Goal: Task Accomplishment & Management: Use online tool/utility

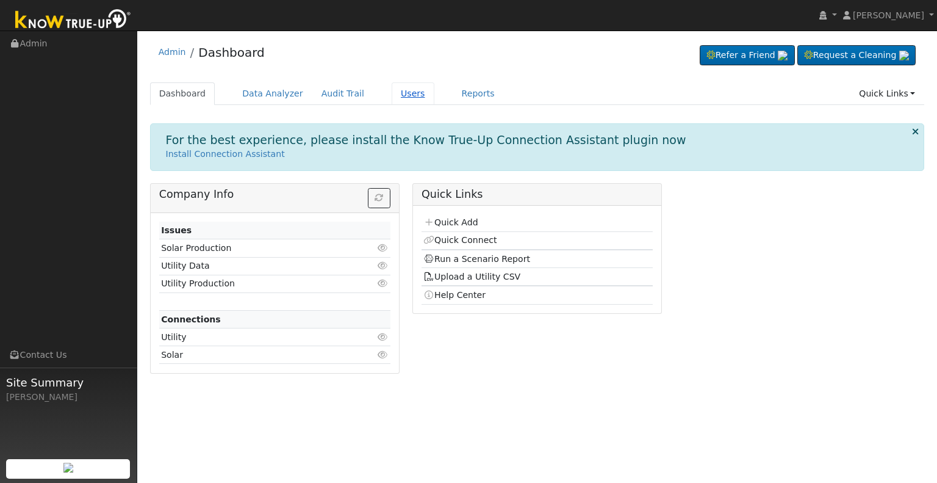
click at [392, 90] on link "Users" at bounding box center [413, 93] width 43 height 23
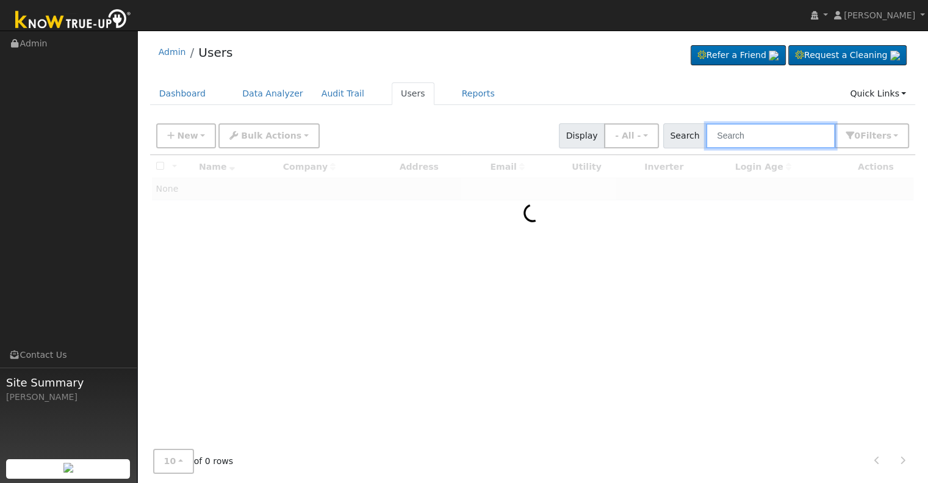
click at [748, 139] on input "text" at bounding box center [770, 135] width 129 height 25
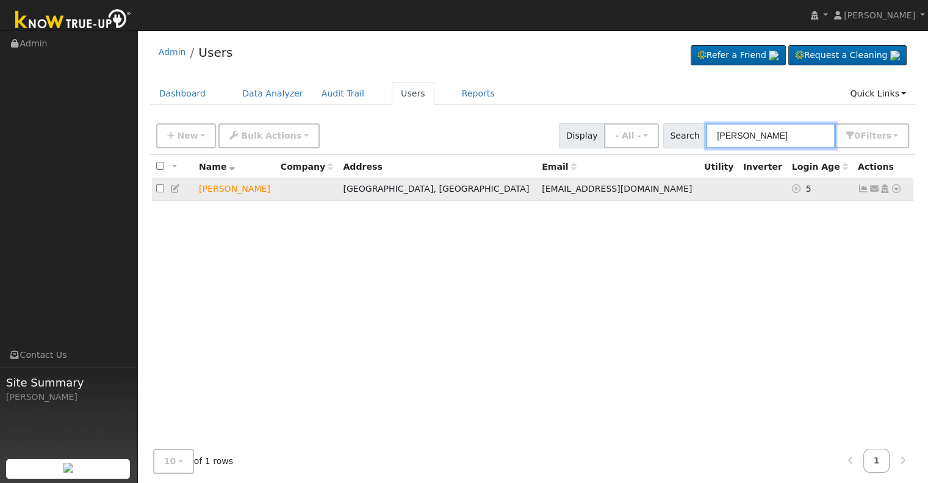
type input "[PERSON_NAME]"
click at [896, 190] on icon at bounding box center [896, 188] width 11 height 9
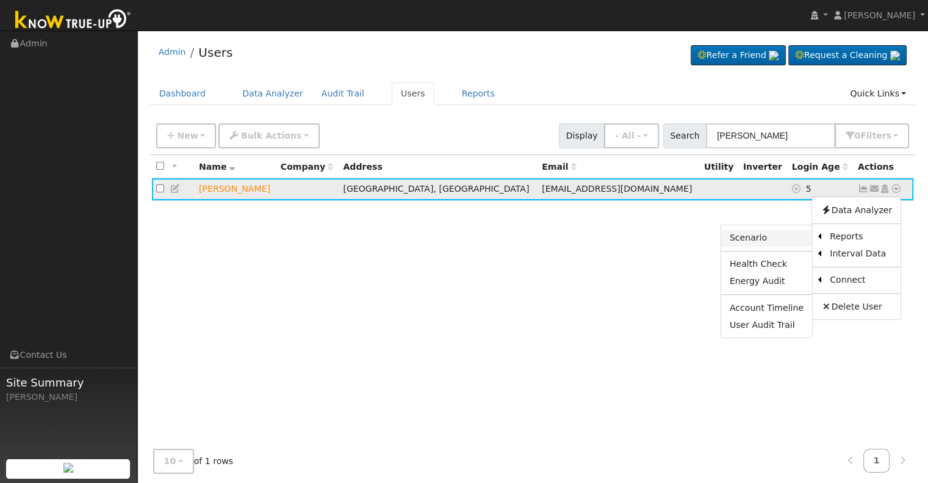
click at [791, 236] on link "Scenario" at bounding box center [766, 237] width 91 height 17
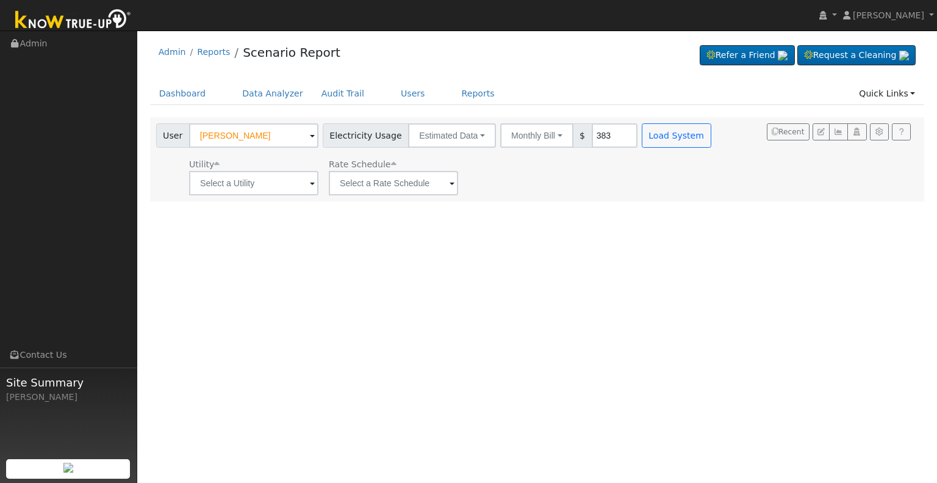
click at [310, 181] on span at bounding box center [312, 184] width 5 height 14
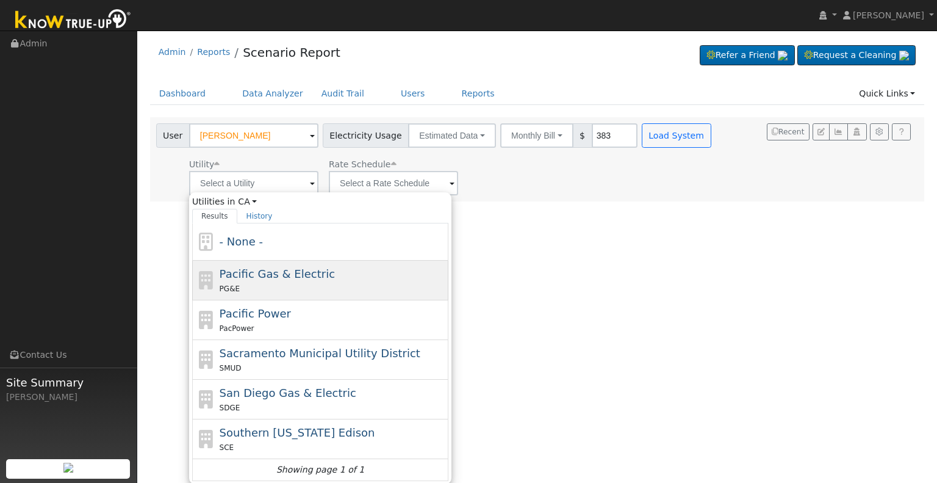
click at [284, 278] on span "Pacific Gas & Electric" at bounding box center [277, 273] width 115 height 13
type input "Pacific Gas & Electric"
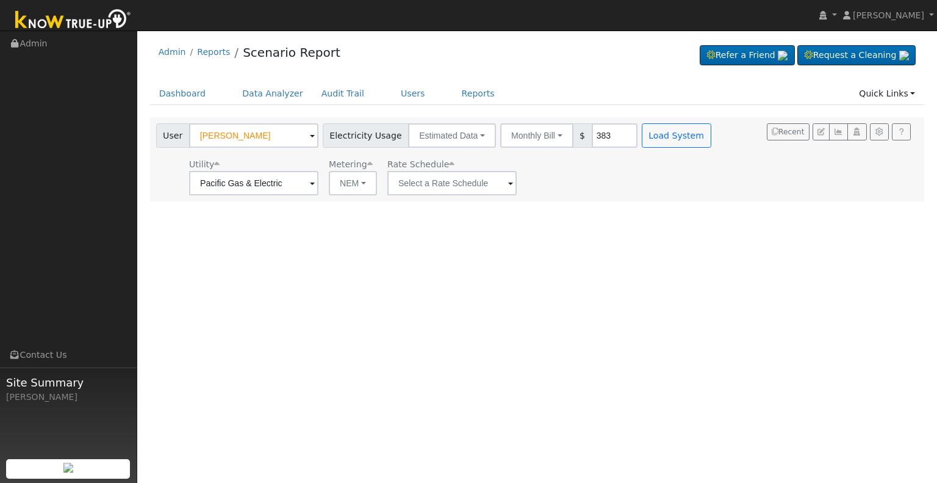
click at [315, 181] on span at bounding box center [312, 184] width 5 height 14
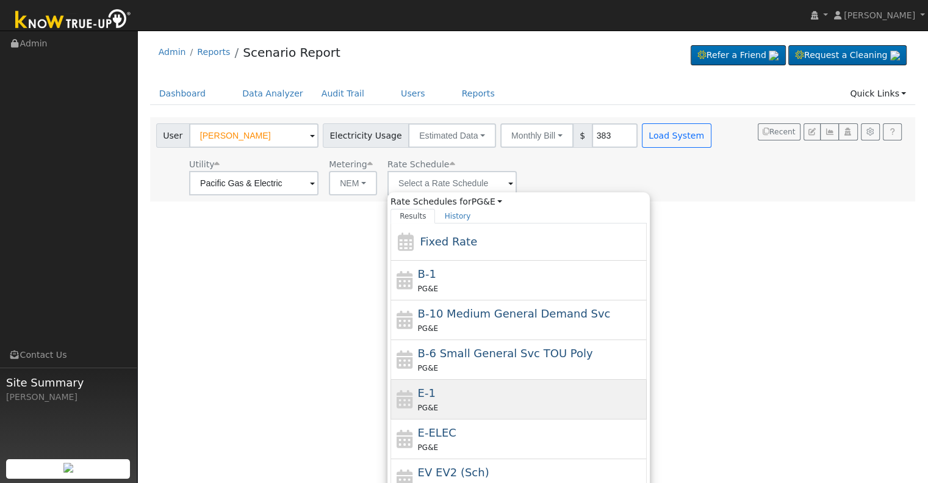
scroll to position [61, 0]
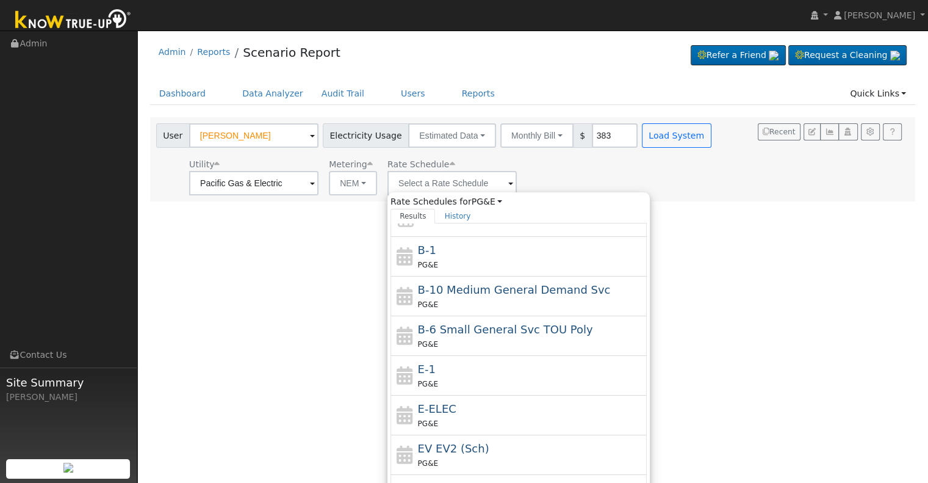
click at [478, 381] on div "PG&E" at bounding box center [531, 383] width 226 height 13
type input "E-1"
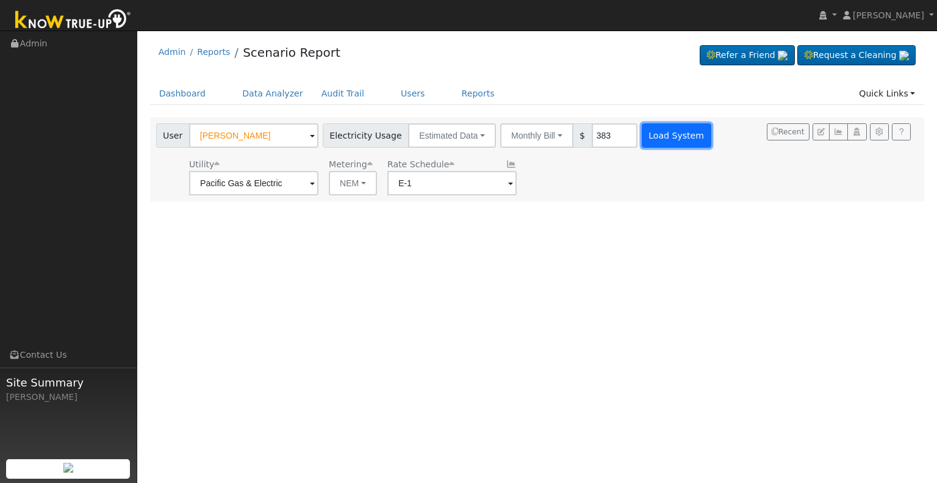
click at [663, 139] on button "Load System" at bounding box center [677, 135] width 70 height 24
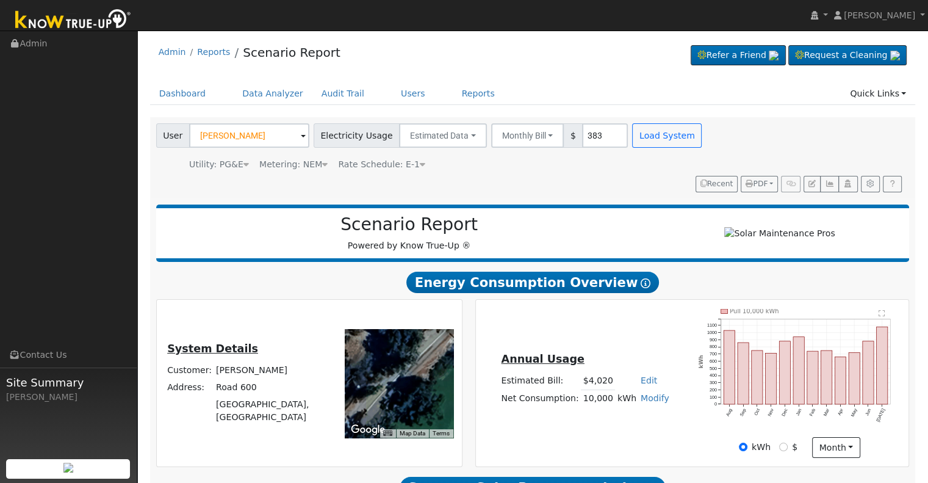
click at [645, 393] on link "Modify" at bounding box center [655, 398] width 29 height 10
click at [610, 408] on link "Add Consumption" at bounding box center [609, 416] width 102 height 17
type input "10000"
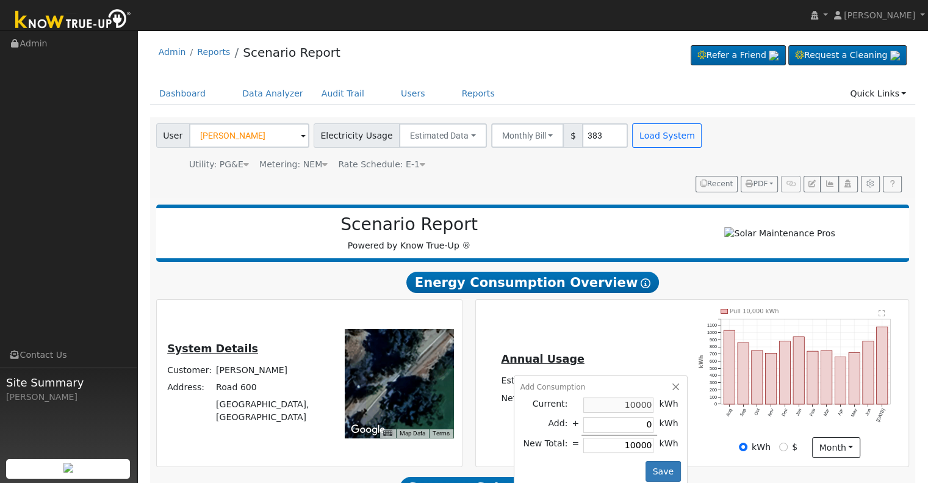
type input "7"
type input "10007"
type input "70"
type input "10070"
type input "700"
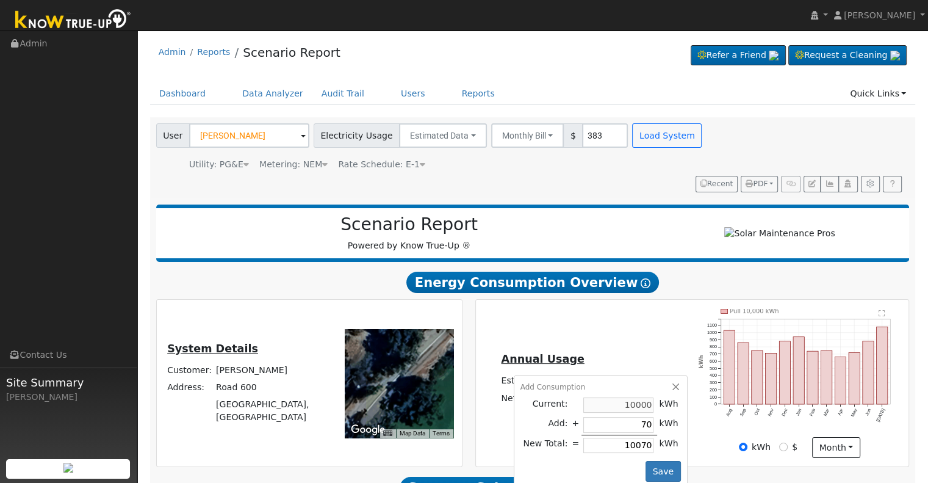
type input "10700"
type input "7000"
type input "17000"
type input "7000"
click at [652, 461] on button "Save" at bounding box center [663, 471] width 35 height 21
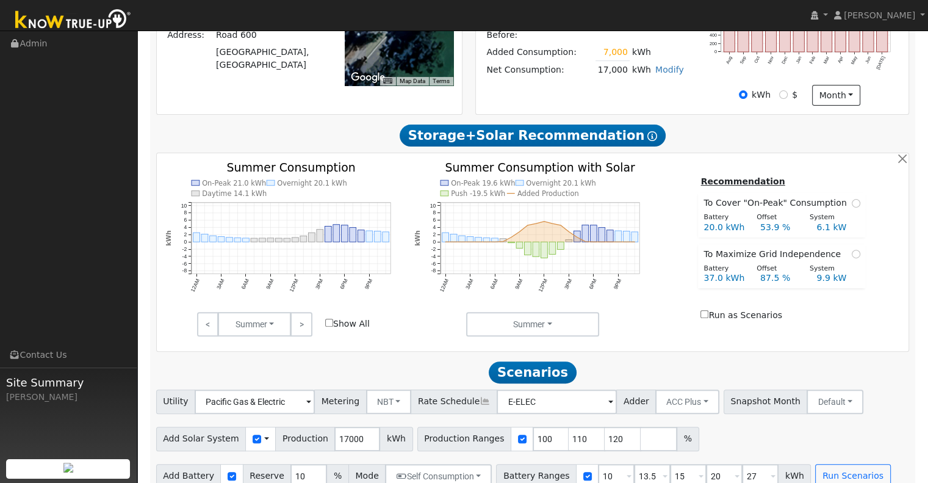
scroll to position [353, 0]
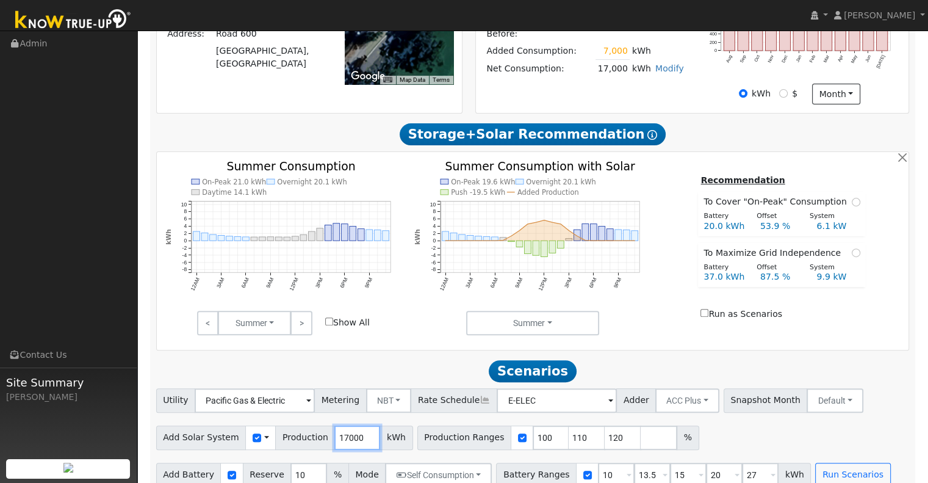
drag, startPoint x: 324, startPoint y: 419, endPoint x: 362, endPoint y: 417, distance: 37.9
click at [362, 425] on input "17000" at bounding box center [357, 437] width 46 height 24
type input "17426"
click at [466, 463] on button "Self Consumption" at bounding box center [438, 475] width 107 height 24
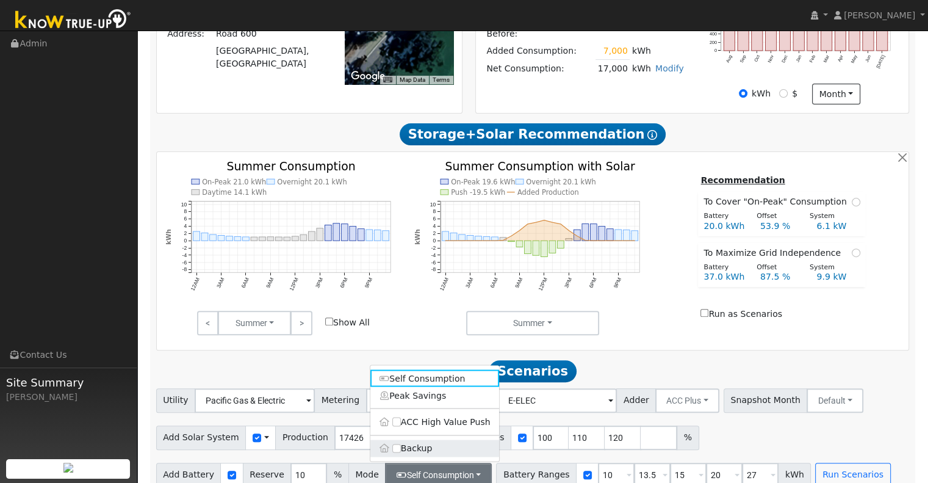
click at [400, 439] on label "Backup" at bounding box center [434, 447] width 129 height 17
click at [400, 444] on input "Backup" at bounding box center [396, 448] width 9 height 9
type input "20"
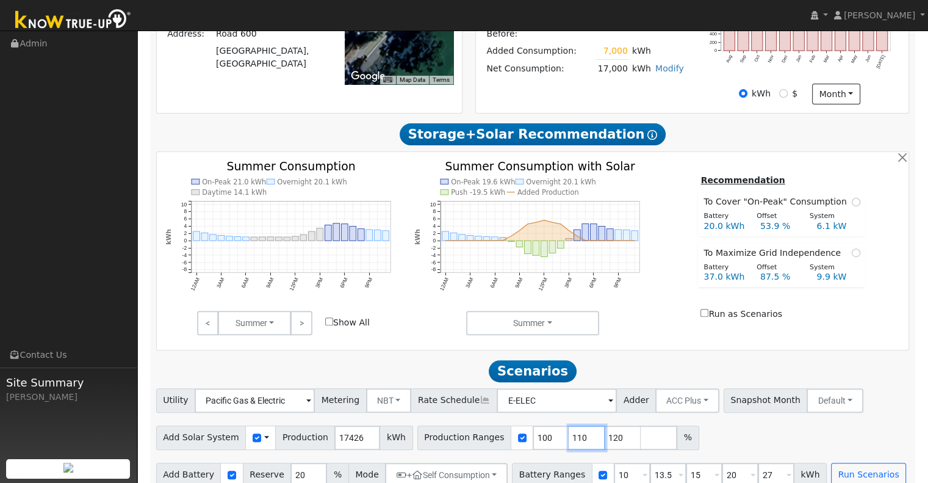
click at [569, 425] on input "110" at bounding box center [587, 437] width 37 height 24
type input "120"
type input "1"
click at [614, 463] on input "10" at bounding box center [632, 475] width 37 height 24
type input "13.5"
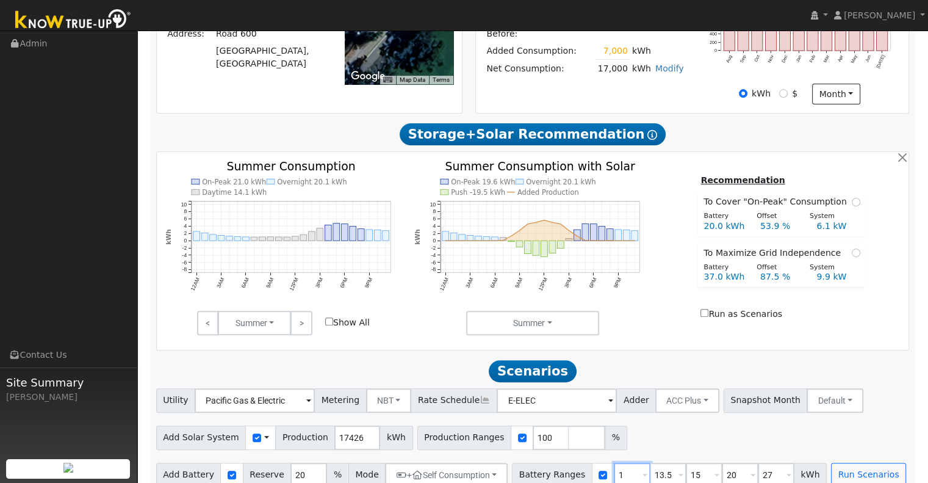
type input "15"
type input "20"
type input "27"
type input "15"
type input "20"
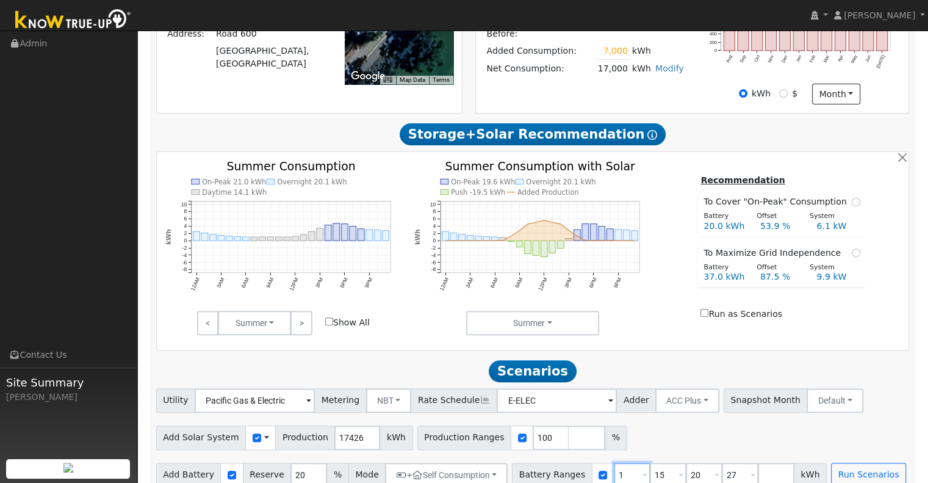
type input "27"
type input "20"
type input "27"
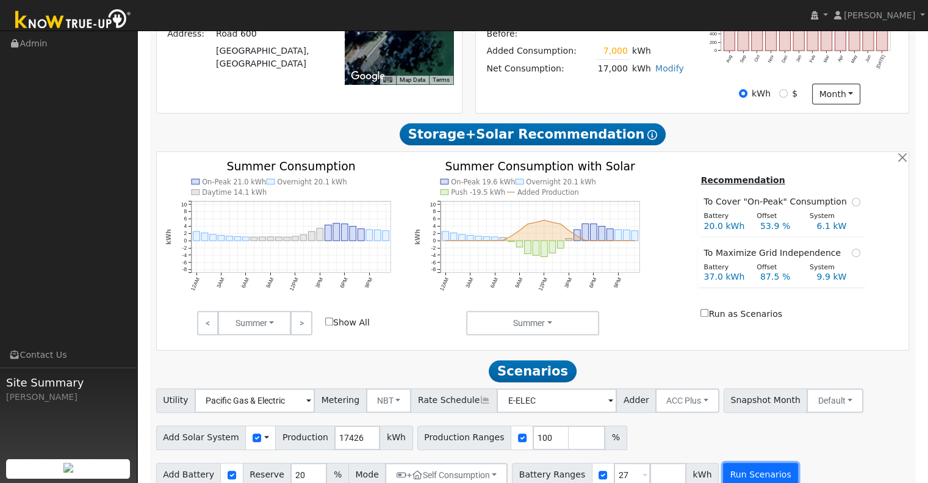
click at [730, 463] on button "Run Scenarios" at bounding box center [760, 475] width 75 height 24
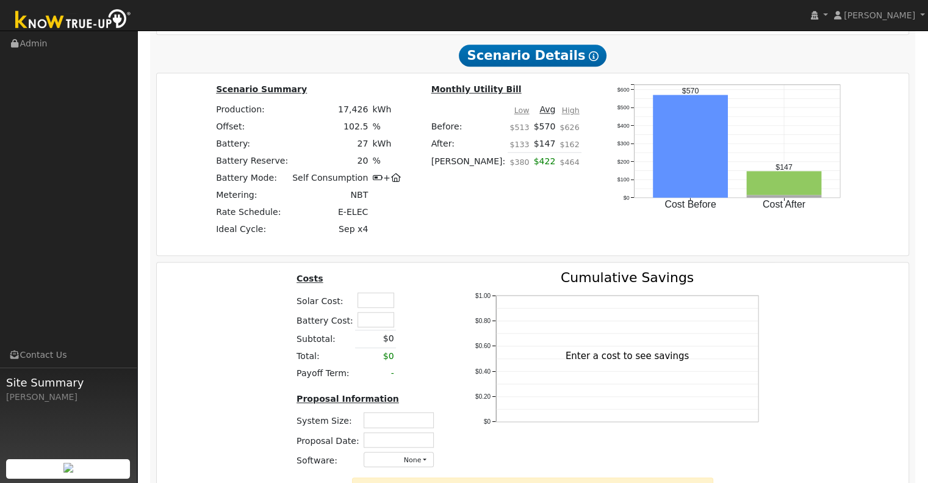
scroll to position [1106, 0]
click at [362, 292] on input "text" at bounding box center [376, 299] width 37 height 15
type input "$40,000"
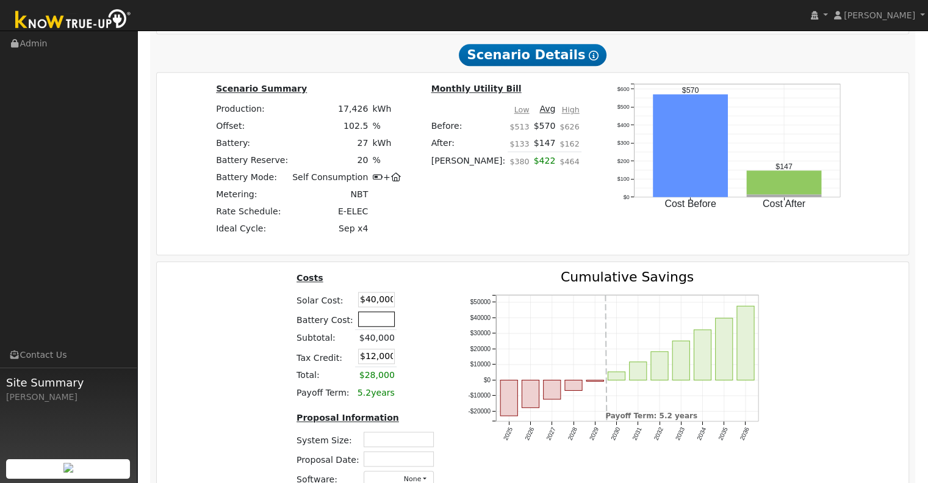
click at [368, 311] on input "text" at bounding box center [376, 318] width 37 height 15
type input "$31,500"
type input "$21,450"
click at [423, 305] on table "Costs Solar Cost: $40,000 Battery Cost: $31,500 Subtotal: $40,000 Tax Credit: $…" at bounding box center [368, 335] width 146 height 131
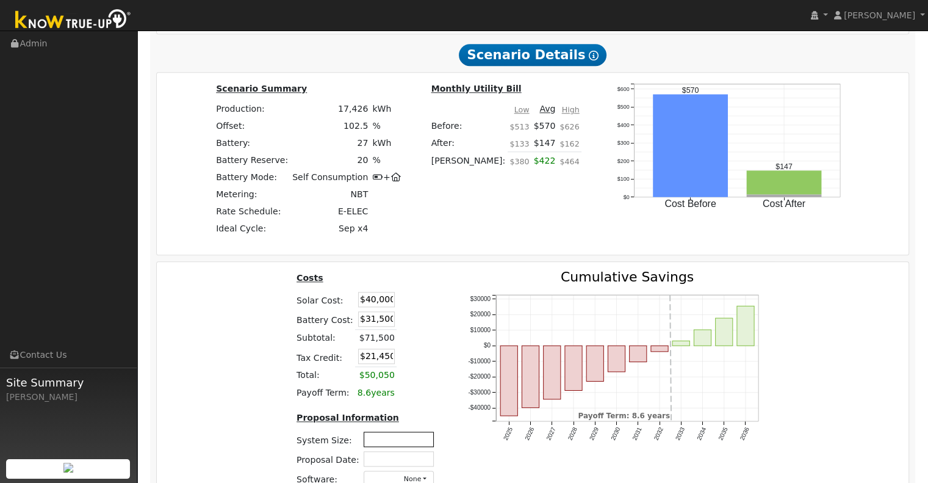
click at [398, 431] on input "text" at bounding box center [399, 438] width 70 height 15
type input "12.04"
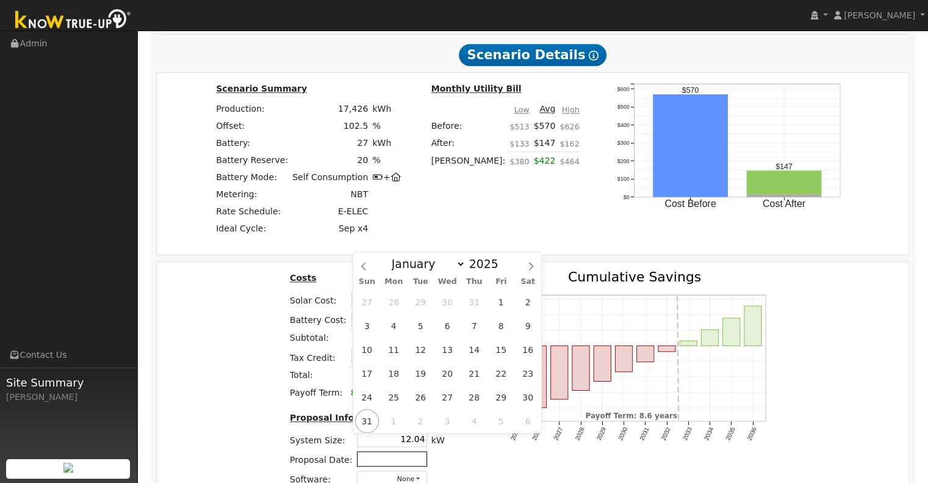
click at [389, 451] on input "text" at bounding box center [392, 458] width 70 height 15
click at [368, 422] on span "31" at bounding box center [367, 421] width 24 height 24
type input "[DATE]"
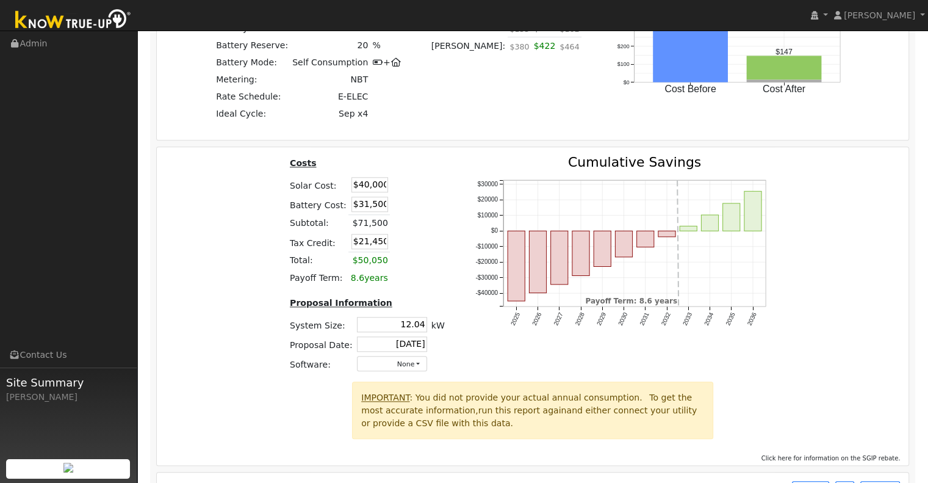
scroll to position [1239, 0]
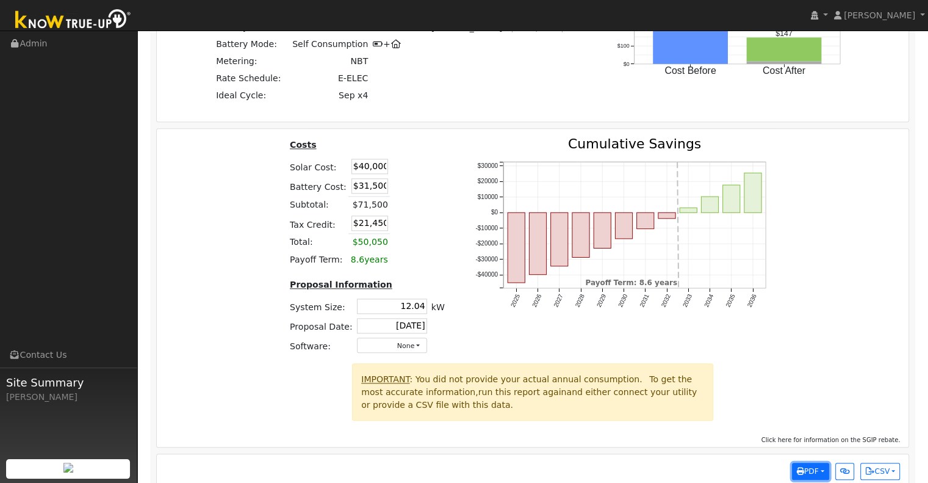
click at [818, 463] on button "PDF" at bounding box center [810, 471] width 37 height 17
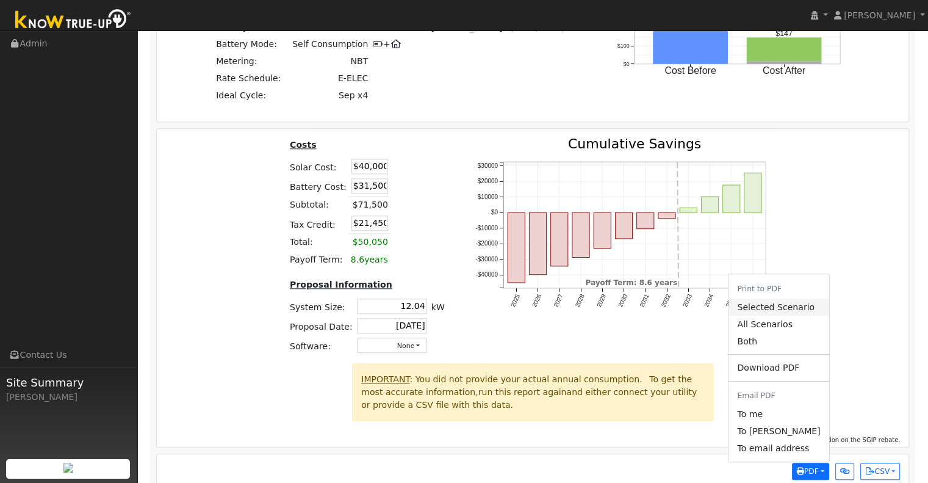
click at [800, 298] on link "Selected Scenario" at bounding box center [779, 306] width 100 height 17
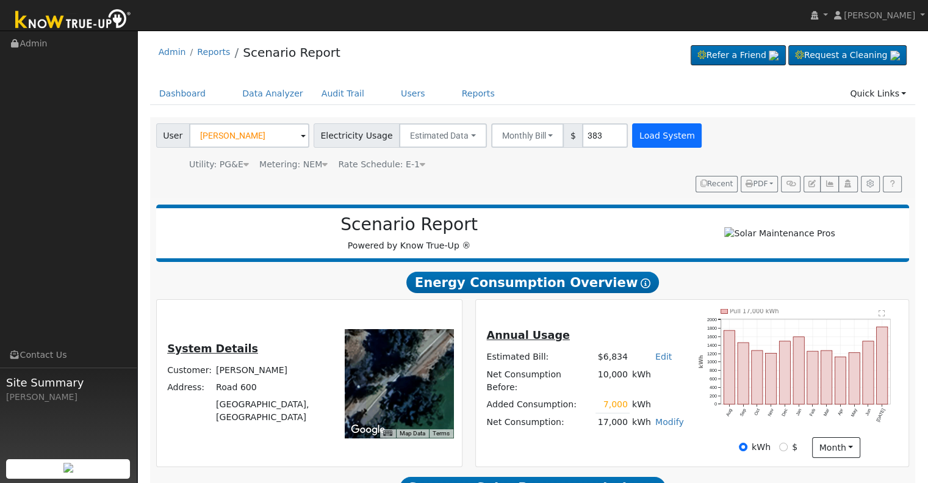
scroll to position [0, 0]
click at [392, 92] on link "Users" at bounding box center [413, 93] width 43 height 23
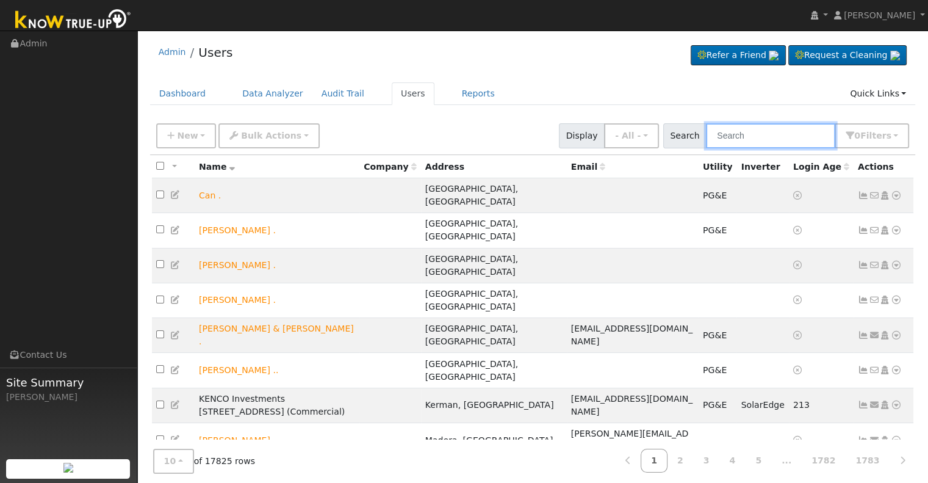
click at [744, 139] on input "text" at bounding box center [770, 135] width 129 height 25
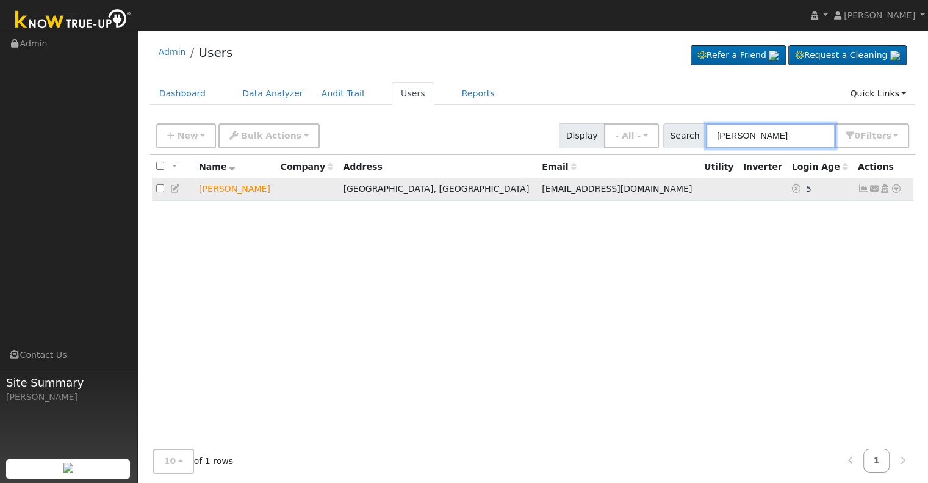
type input "david suz"
click at [175, 187] on icon at bounding box center [175, 188] width 11 height 9
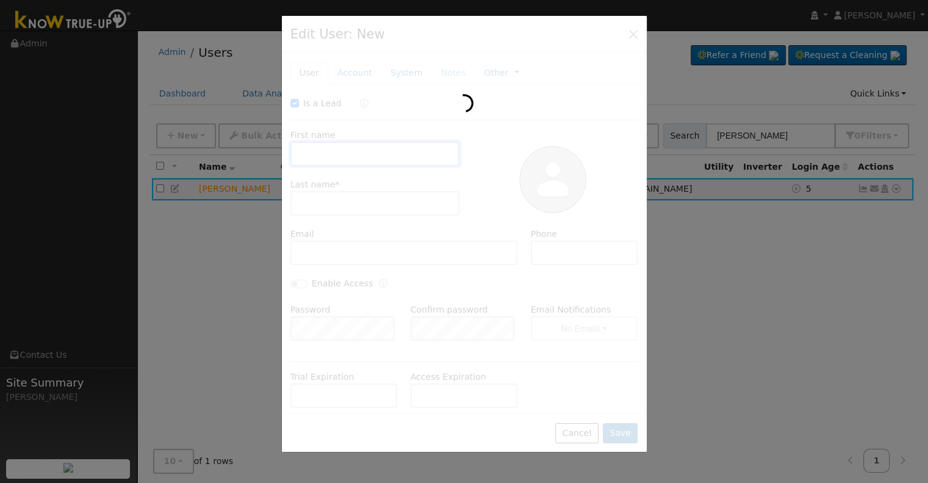
checkbox input "true"
type input "David"
type input "Suzuki"
type input "dps32487@gmail.com"
type input "909-268-5906"
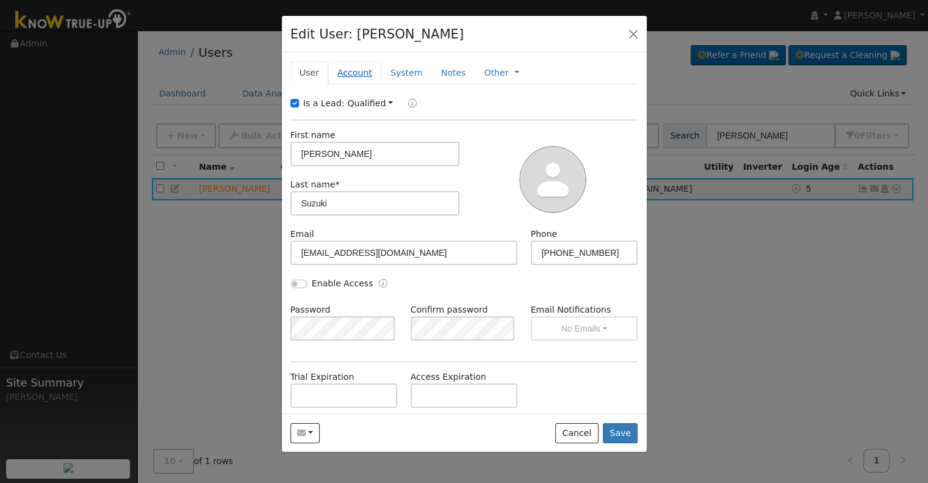
click at [352, 72] on link "Account" at bounding box center [354, 73] width 53 height 23
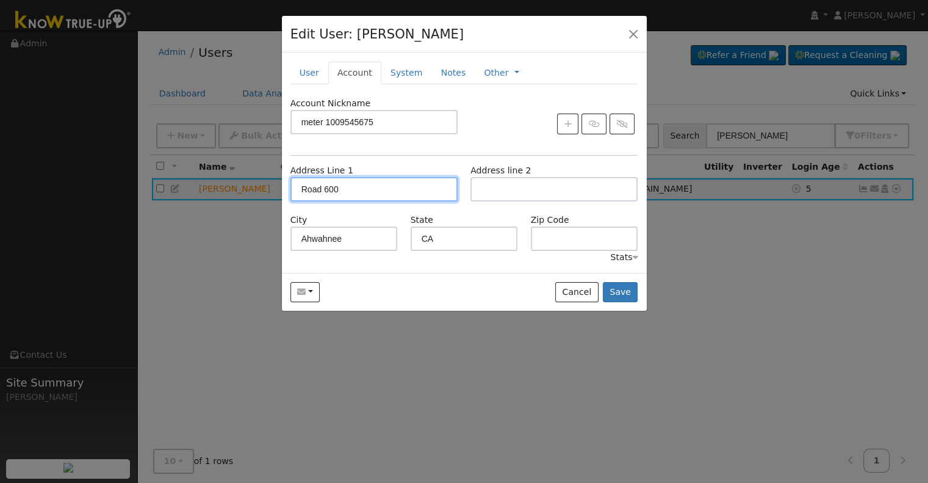
click at [298, 187] on input "Road 600" at bounding box center [373, 189] width 167 height 24
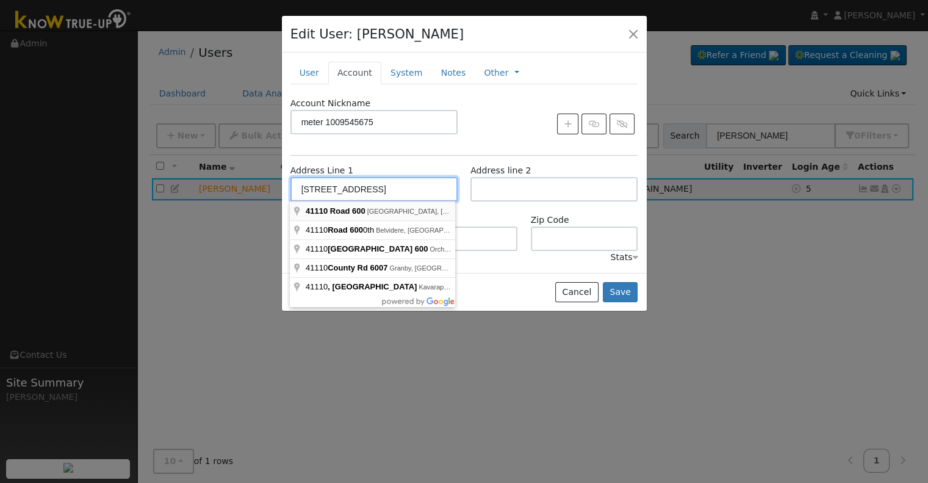
type input "41110 Road 600"
type input "93601"
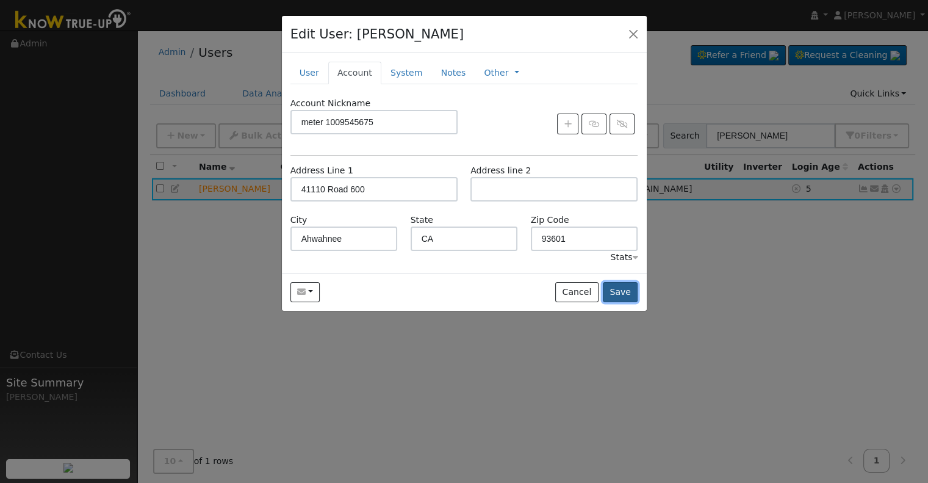
click at [626, 292] on button "Save" at bounding box center [620, 292] width 35 height 21
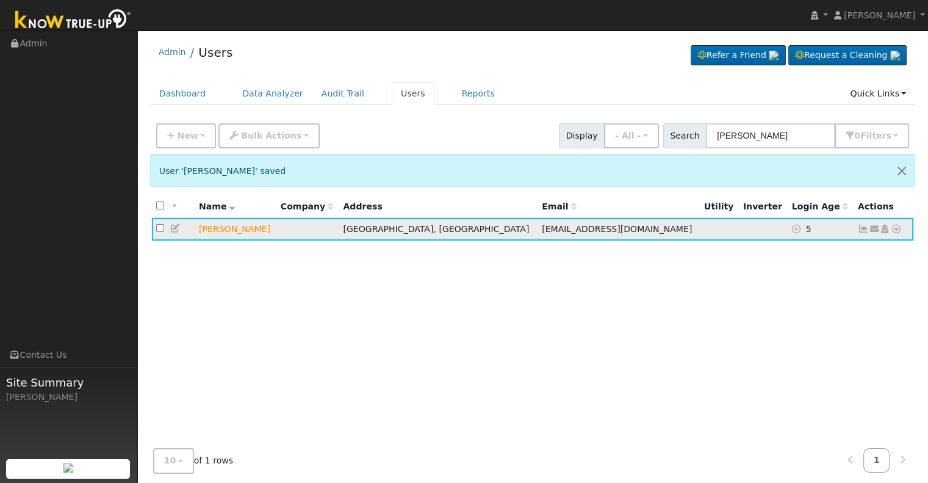
click at [173, 228] on icon at bounding box center [175, 228] width 11 height 9
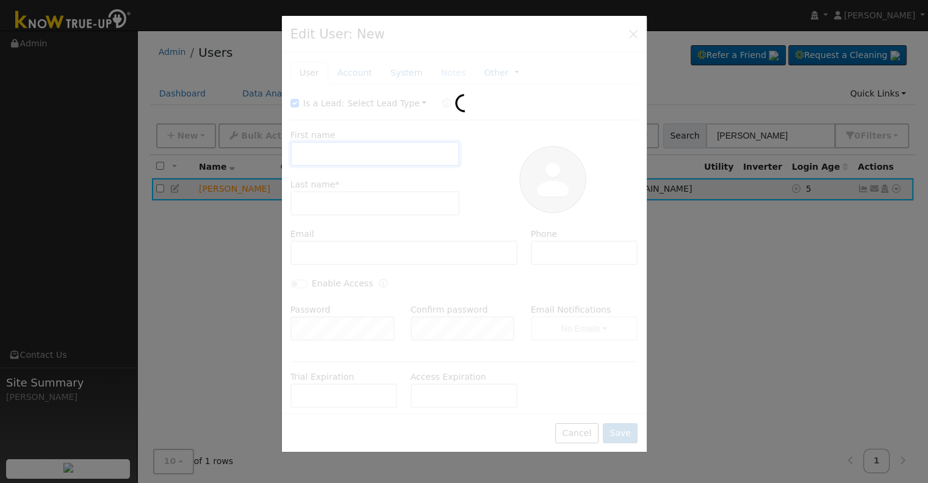
type input "David"
type input "Suzuki"
type input "dps32487@gmail.com"
type input "909-268-5906"
type input "meter 1009545675"
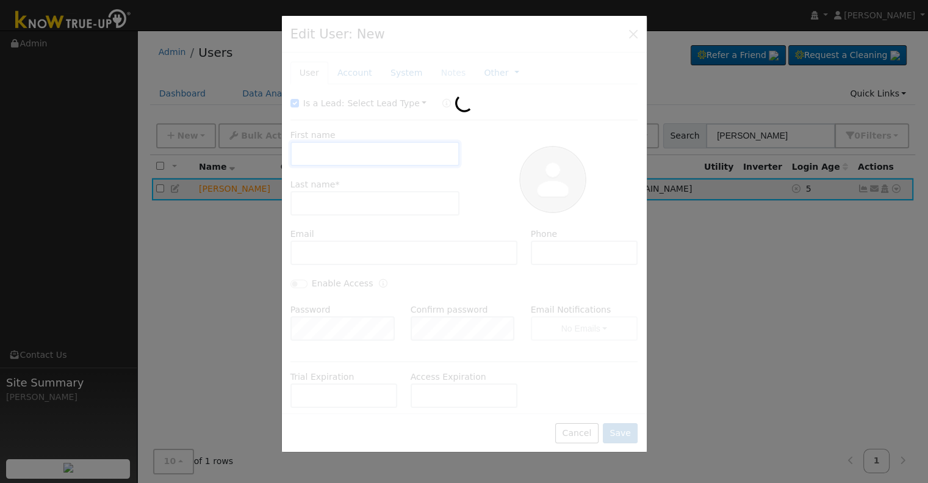
type input "41110 Road 600"
type input "Ahwahnee"
type input "CA"
type input "93601"
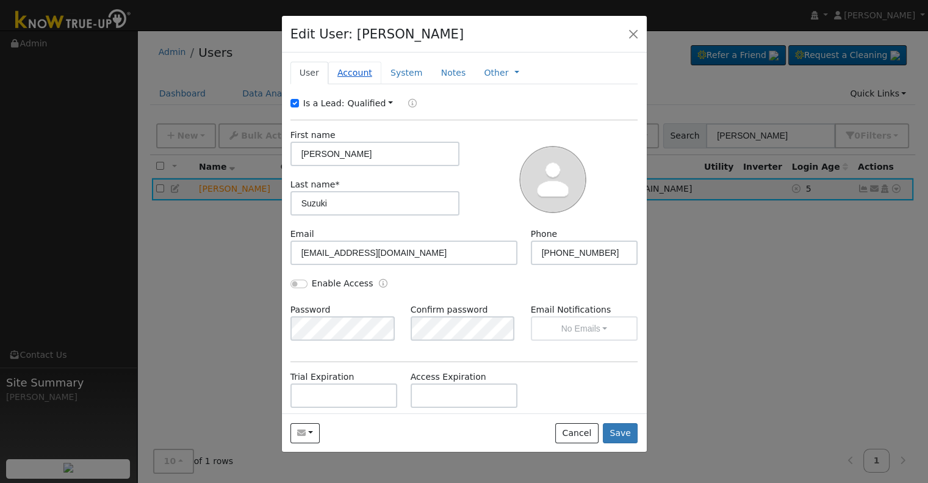
click at [357, 70] on link "Account" at bounding box center [354, 73] width 53 height 23
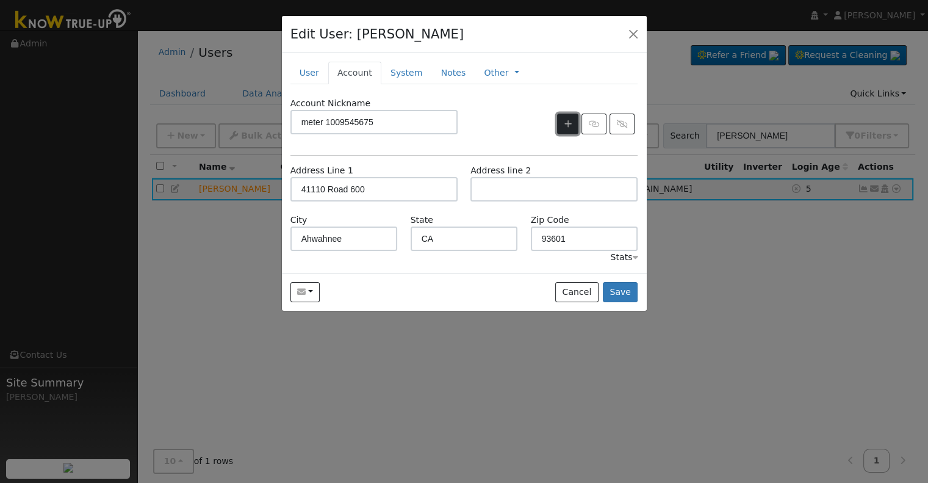
click at [570, 124] on icon "button" at bounding box center [567, 124] width 7 height 9
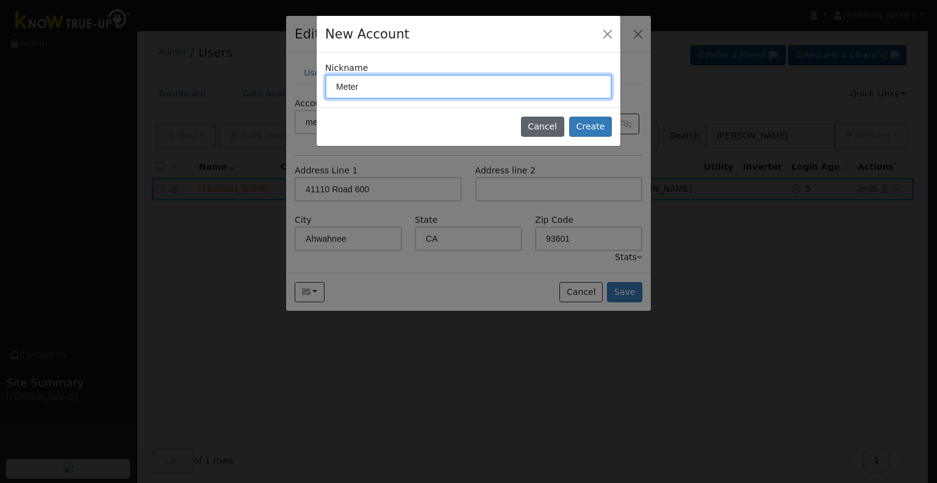
type input "Meter"
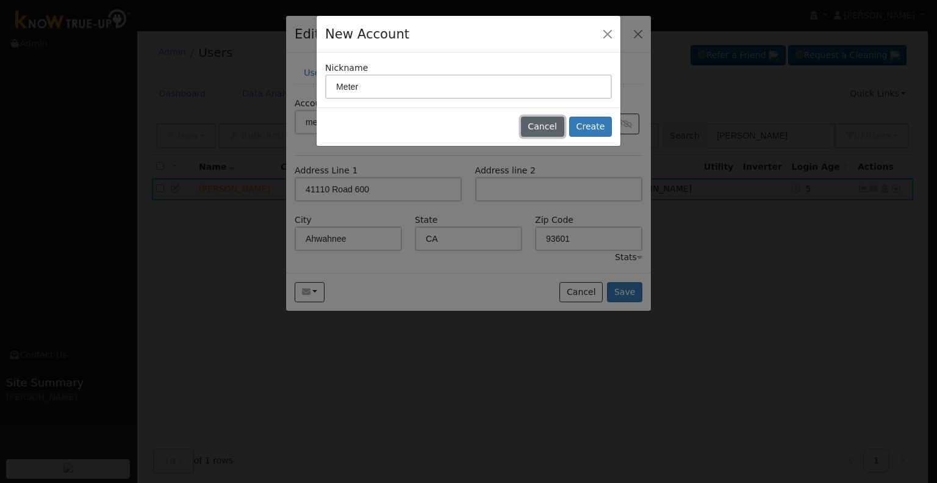
click at [556, 127] on button "Cancel" at bounding box center [542, 127] width 43 height 21
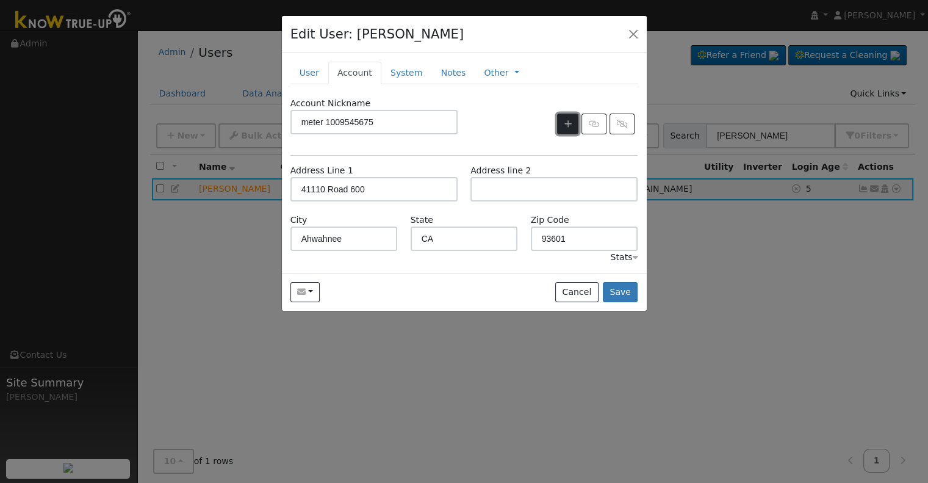
click at [572, 121] on icon "button" at bounding box center [567, 124] width 7 height 9
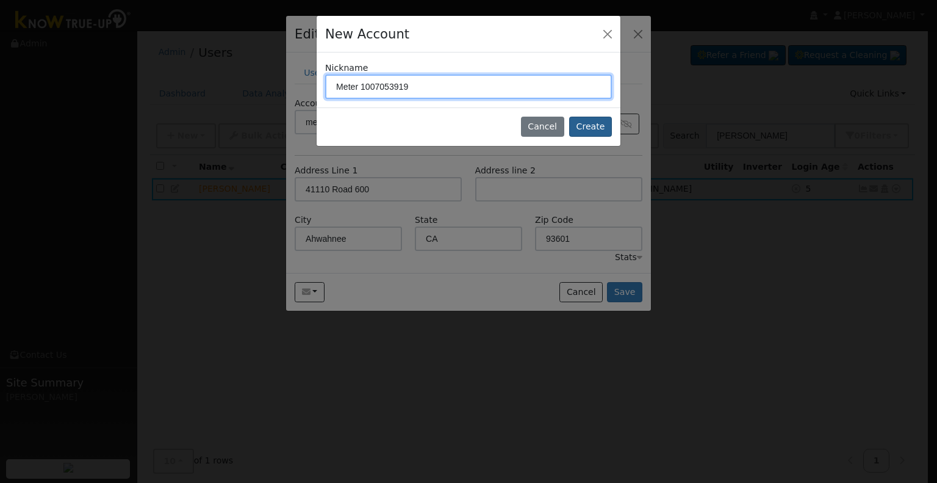
type input "Meter 1007053919"
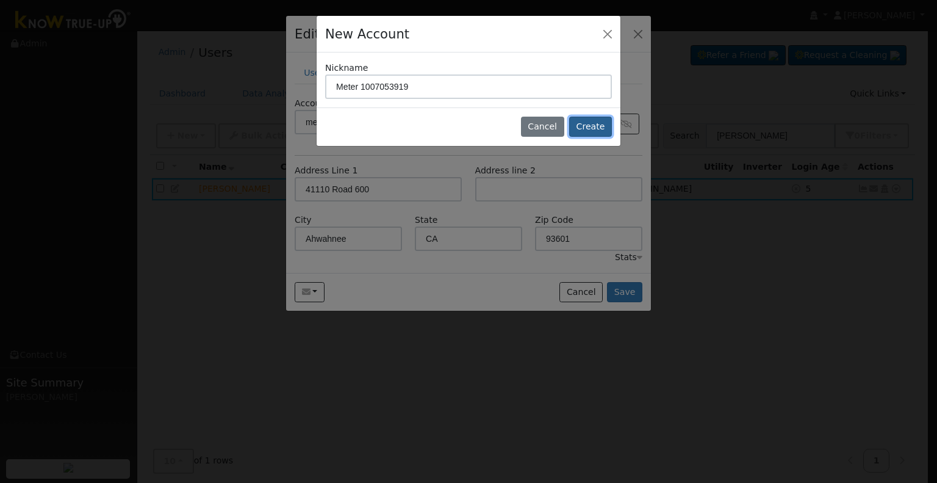
click at [592, 128] on button "Create" at bounding box center [590, 127] width 43 height 21
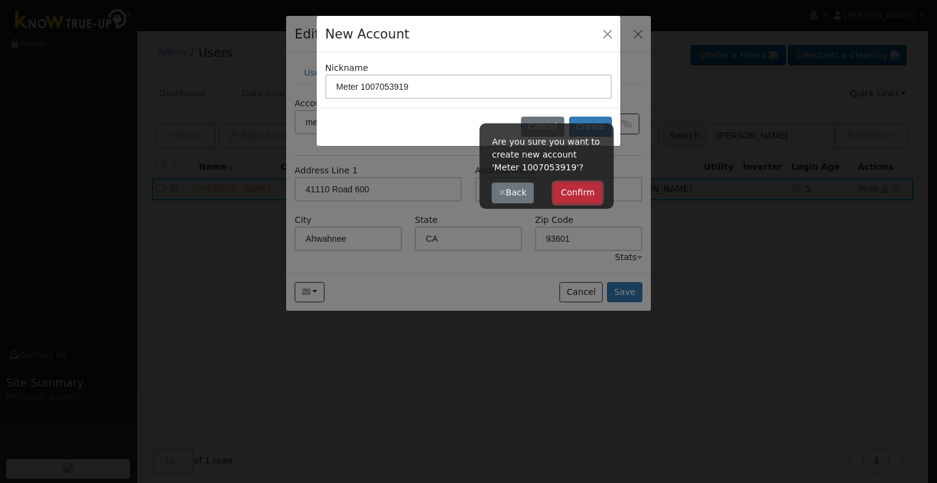
click at [596, 192] on button "Confirm" at bounding box center [578, 192] width 48 height 21
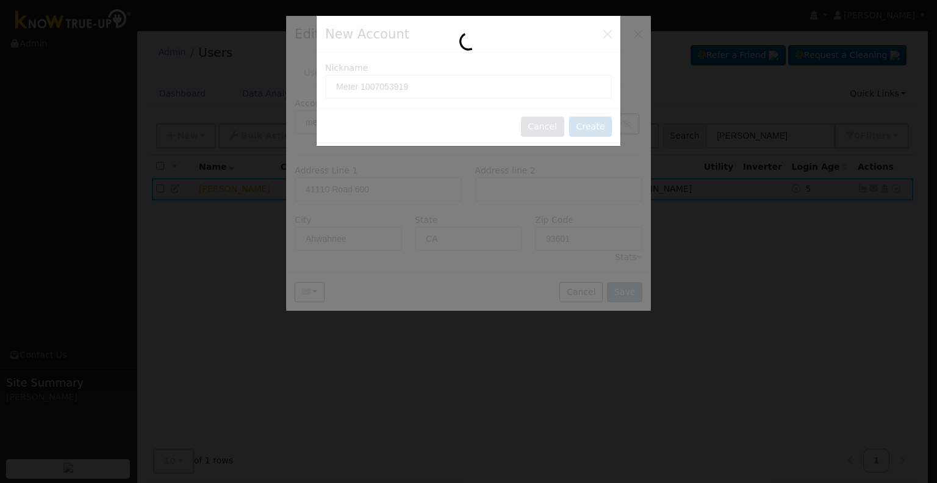
type input "Meter 1007053919"
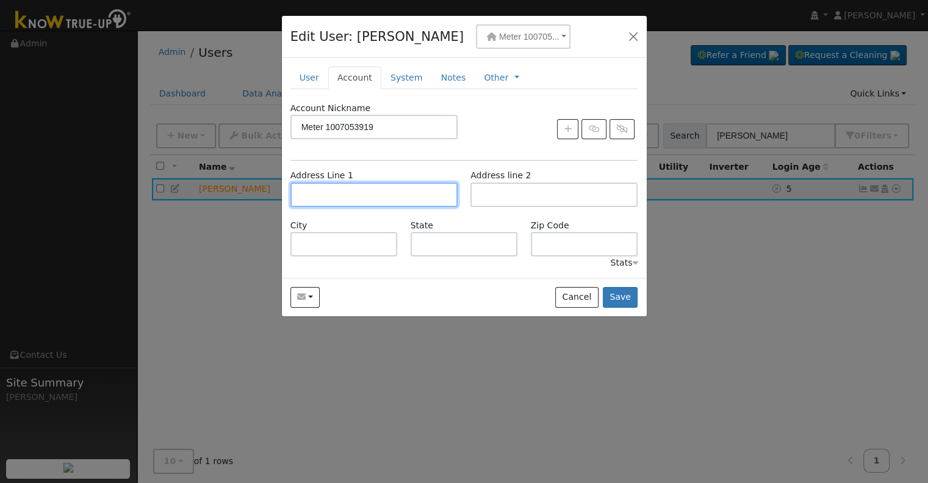
click at [322, 195] on input "text" at bounding box center [373, 194] width 167 height 24
type input "41110 Road 600"
type input "Ahwahnee"
type input "CA"
type input "93601"
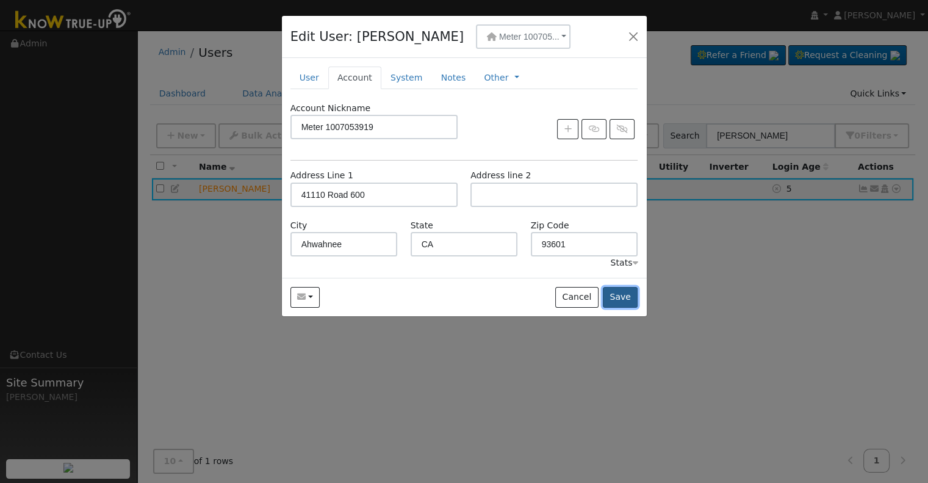
click at [630, 299] on button "Save" at bounding box center [620, 297] width 35 height 21
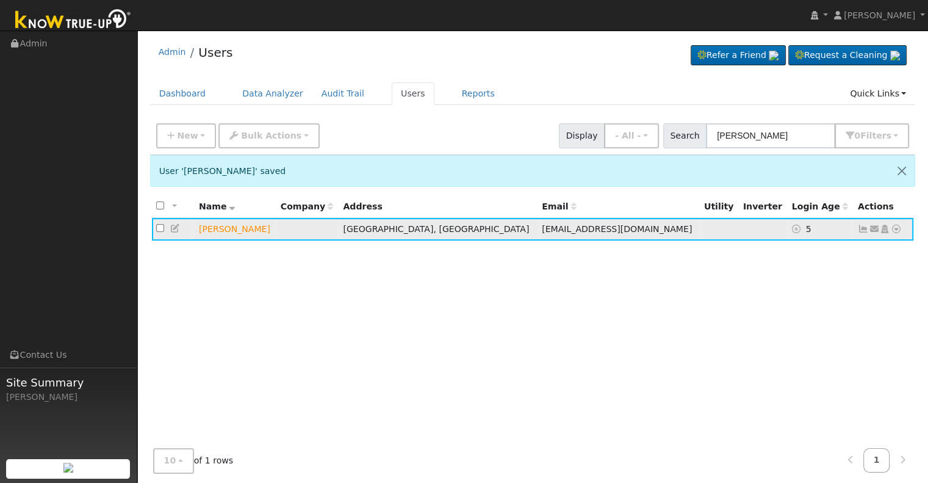
click at [897, 228] on icon at bounding box center [896, 229] width 11 height 9
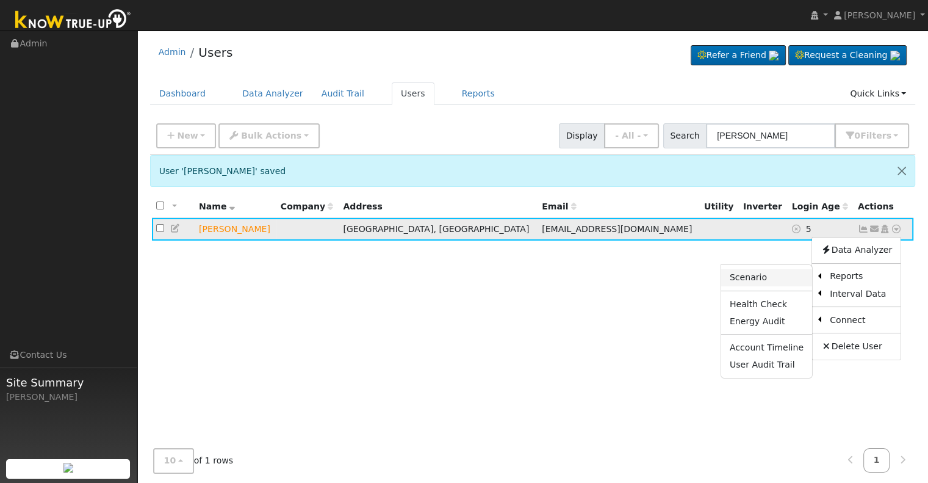
click at [777, 276] on link "Scenario" at bounding box center [766, 277] width 91 height 17
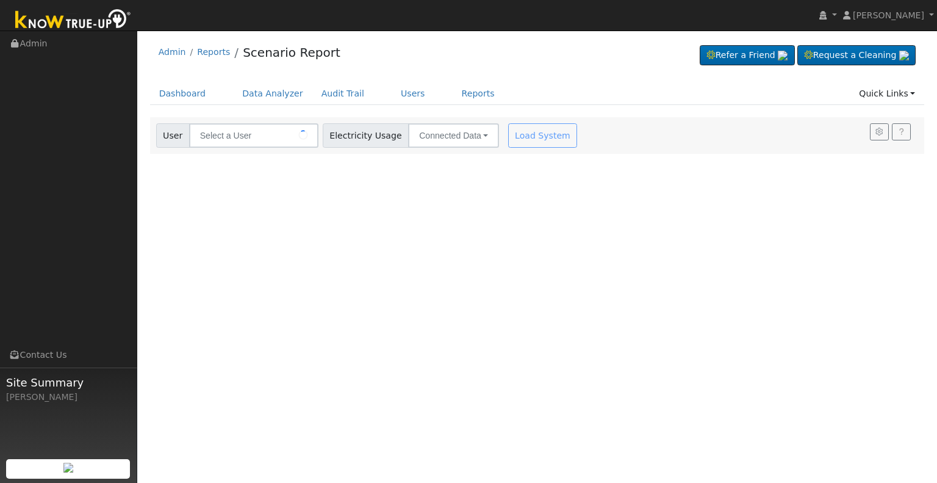
type input "[PERSON_NAME]"
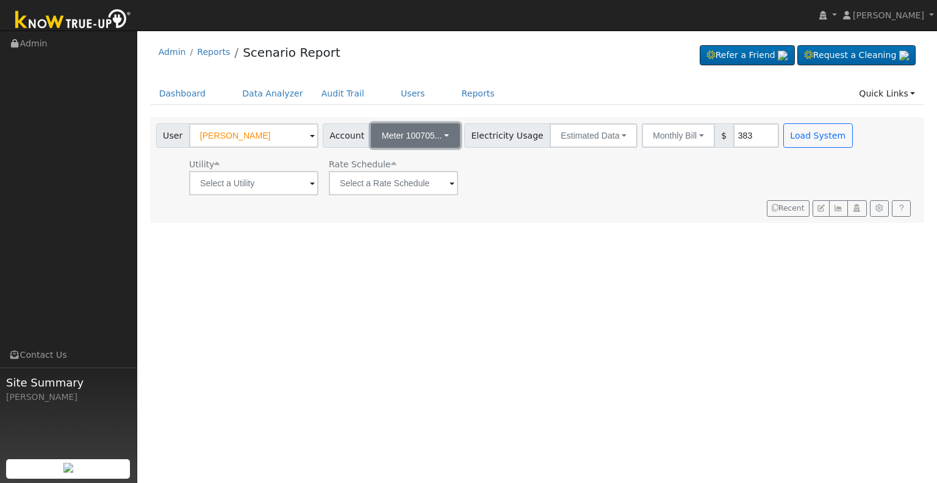
click at [439, 132] on button "Meter 100705..." at bounding box center [415, 135] width 89 height 24
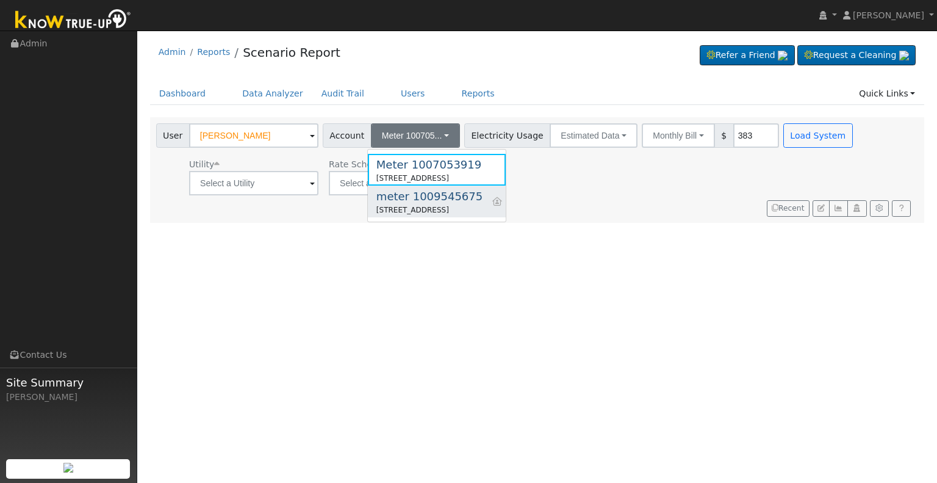
click at [431, 200] on div "meter 1009545675" at bounding box center [429, 196] width 106 height 16
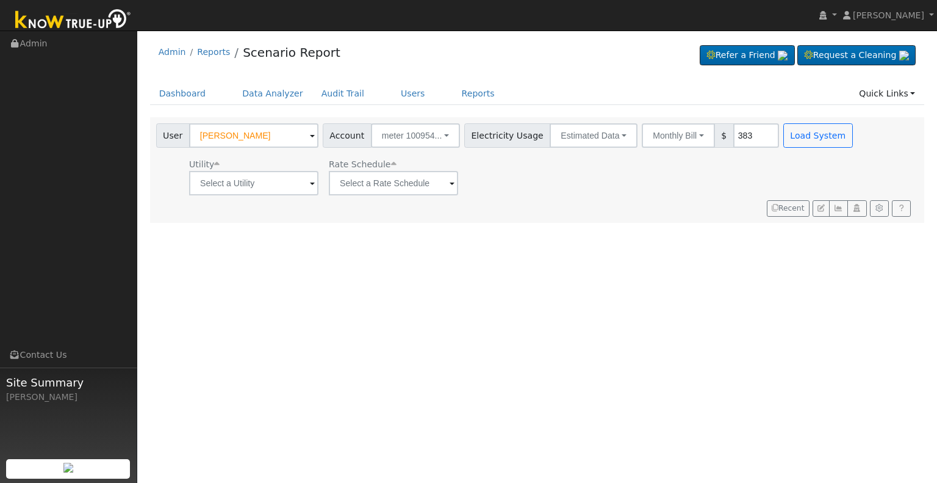
click at [311, 182] on span at bounding box center [312, 184] width 5 height 14
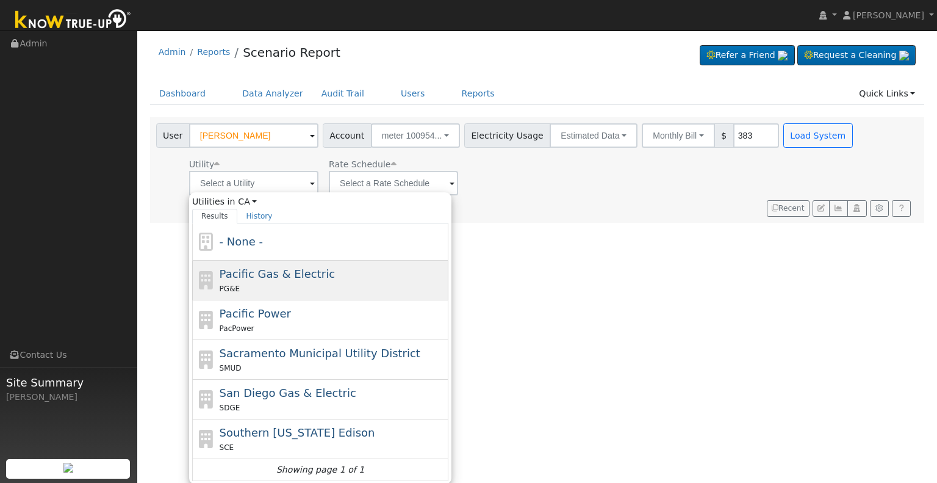
click at [333, 286] on div "PG&E" at bounding box center [333, 288] width 226 height 13
type input "Pacific Gas & Electric"
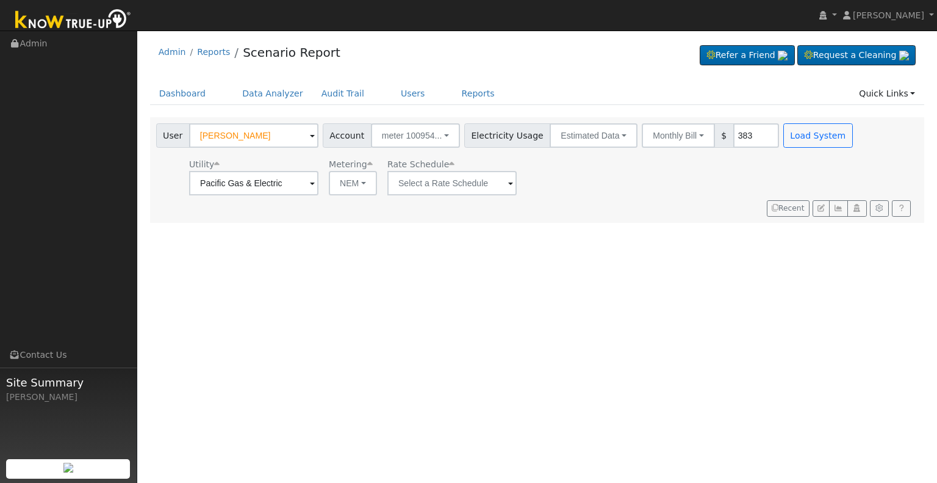
click at [315, 181] on span at bounding box center [312, 184] width 5 height 14
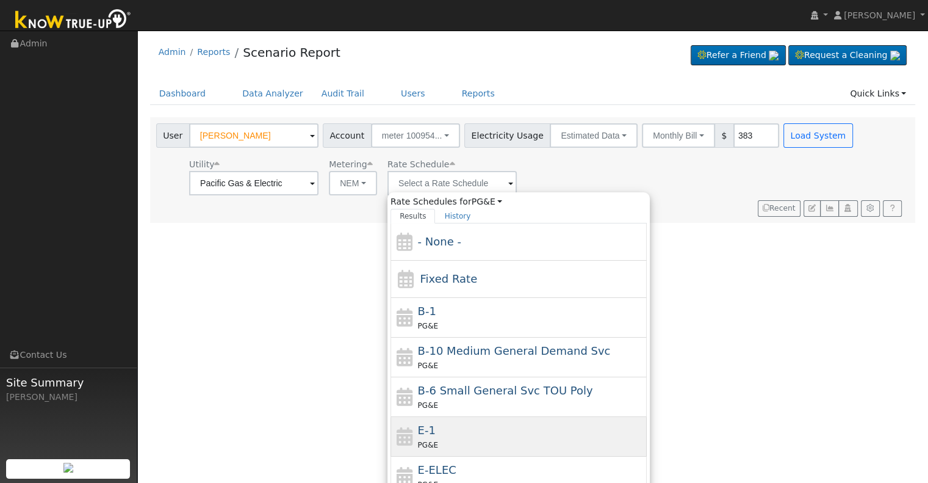
click at [468, 439] on div "PG&E" at bounding box center [531, 444] width 226 height 13
type input "E-1"
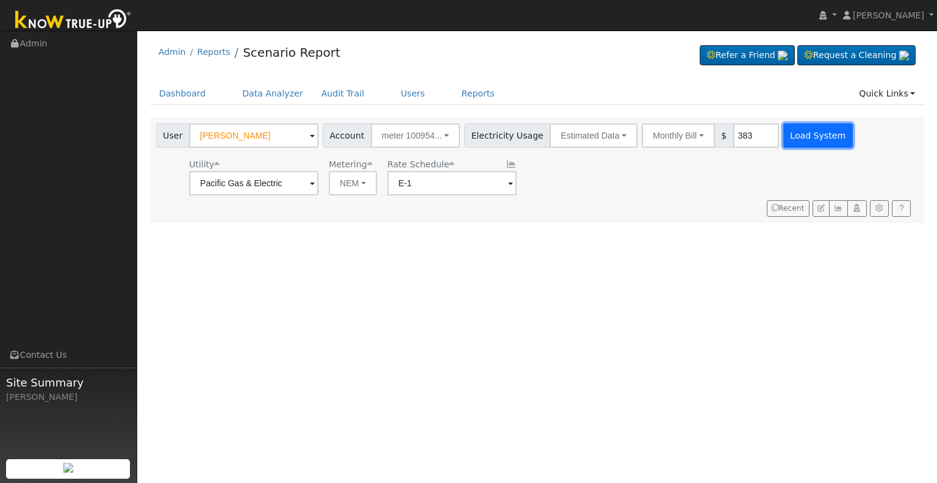
click at [791, 133] on button "Load System" at bounding box center [818, 135] width 70 height 24
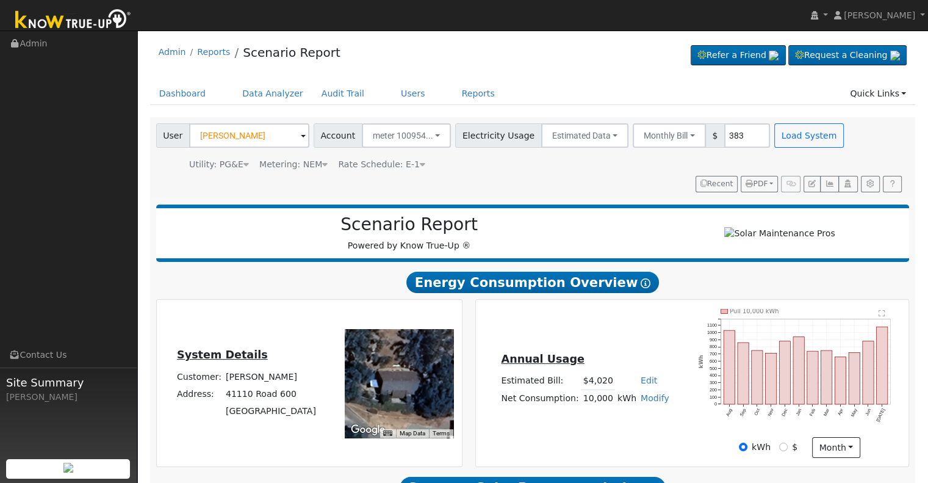
click at [647, 402] on link "Modify" at bounding box center [655, 398] width 29 height 10
click at [622, 422] on link "Add Consumption" at bounding box center [609, 416] width 102 height 17
type input "10000"
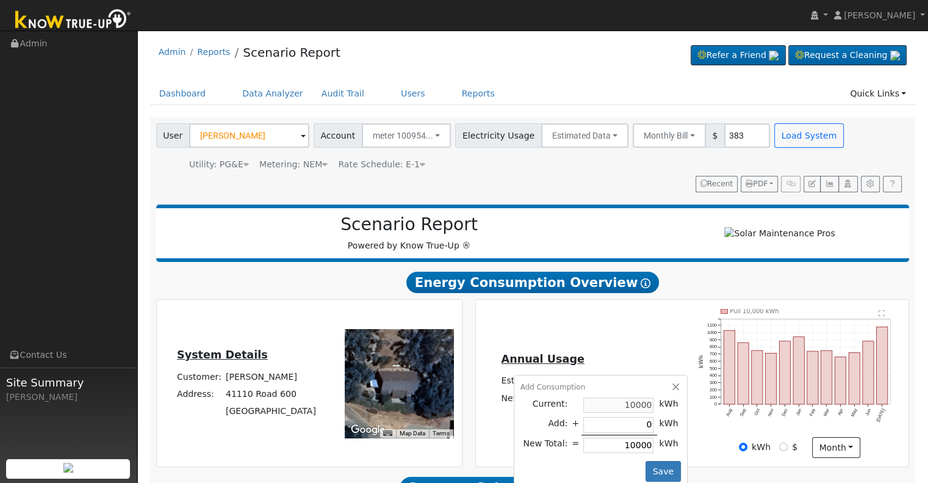
type input "7"
type input "10007"
type input "70"
type input "10070"
type input "700"
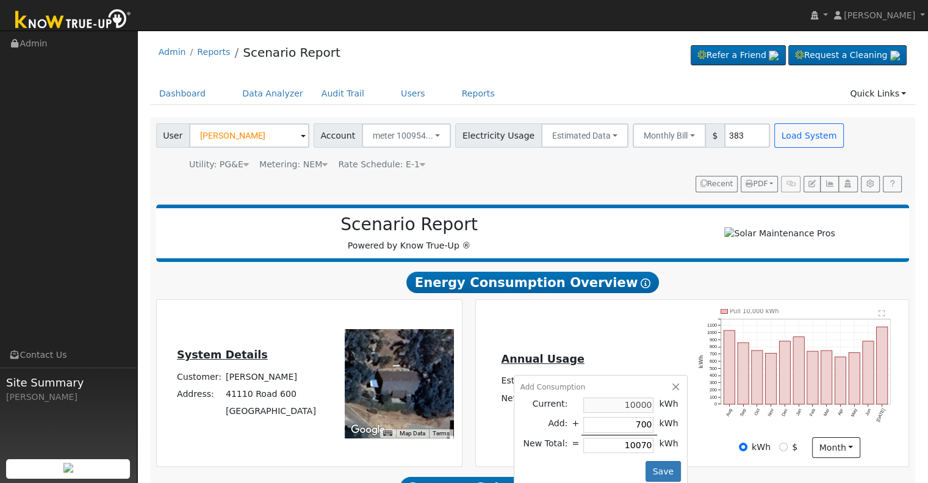
type input "10700"
type input "7000"
type input "17000"
type input "7000"
click at [661, 472] on button "Save" at bounding box center [663, 471] width 35 height 21
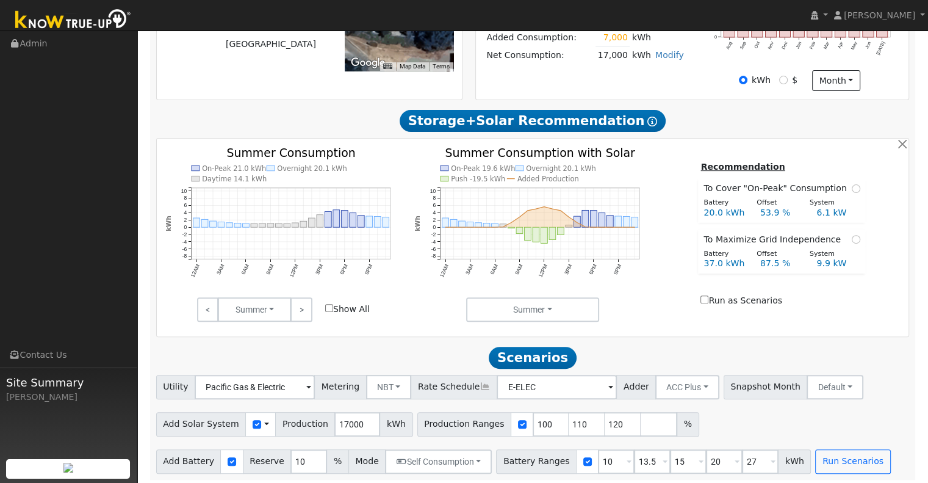
scroll to position [374, 0]
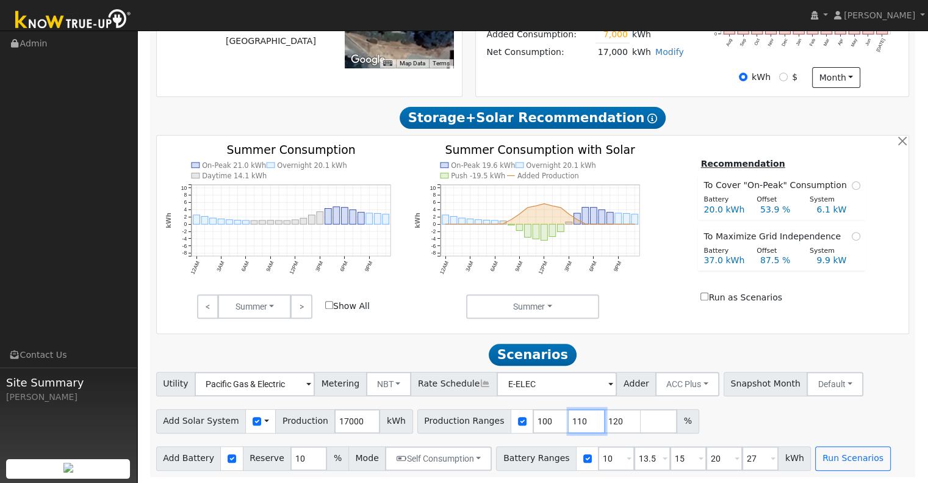
click at [569, 420] on input "110" at bounding box center [587, 421] width 37 height 24
type input "120"
type input "1"
click at [350, 419] on input "17000" at bounding box center [357, 421] width 46 height 24
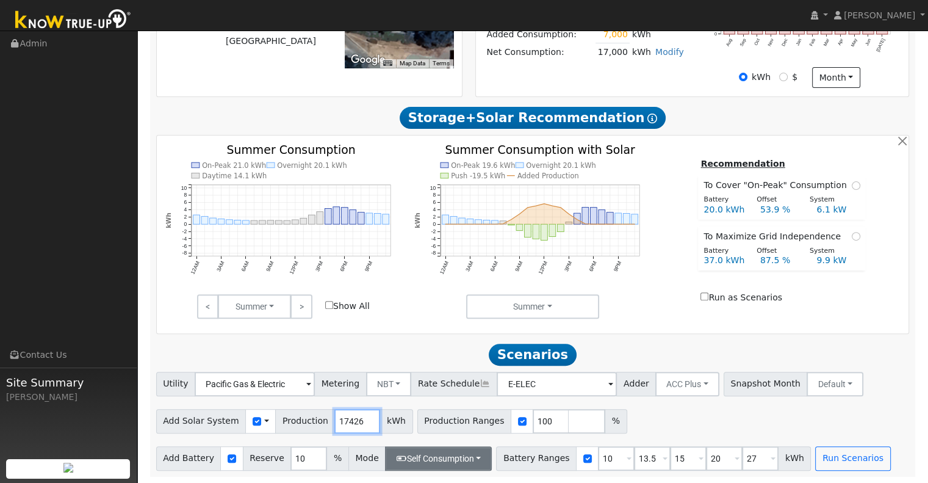
type input "17426"
click at [468, 457] on button "Self Consumption" at bounding box center [438, 458] width 107 height 24
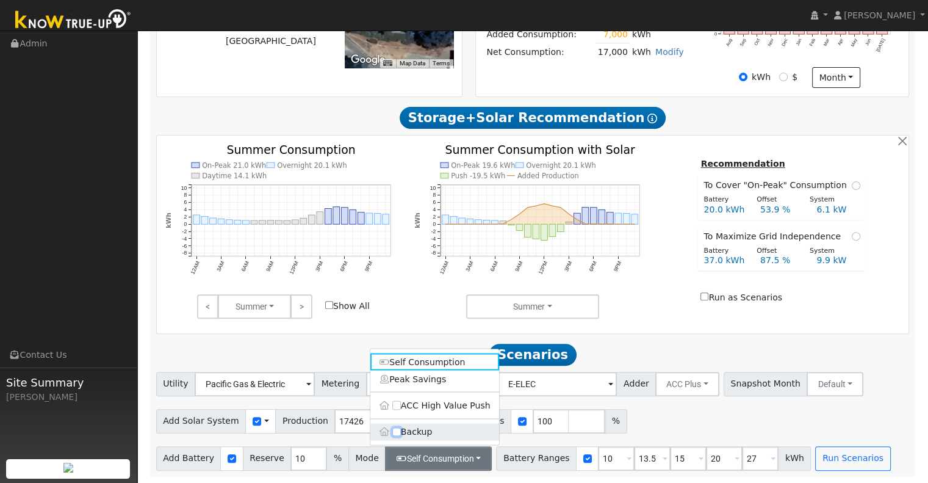
click at [393, 428] on input "Backup" at bounding box center [396, 431] width 9 height 9
checkbox input "true"
type input "20"
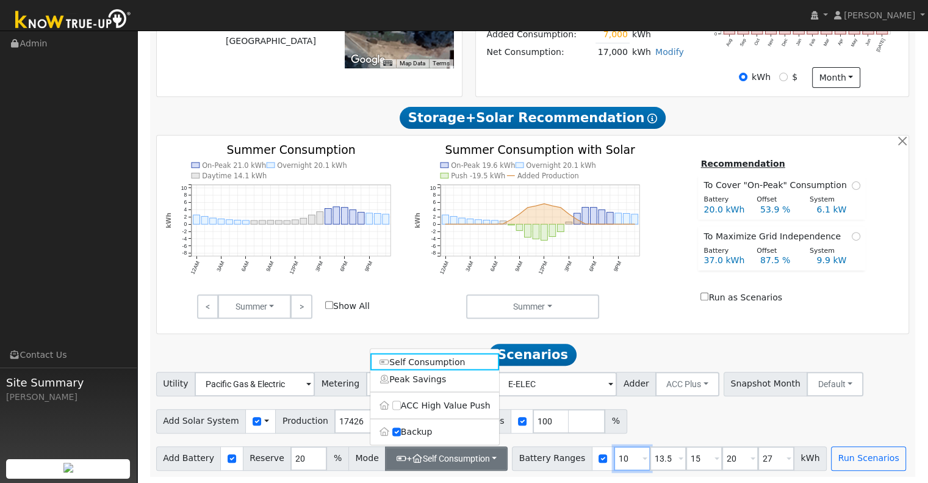
click at [614, 457] on input "10" at bounding box center [632, 458] width 37 height 24
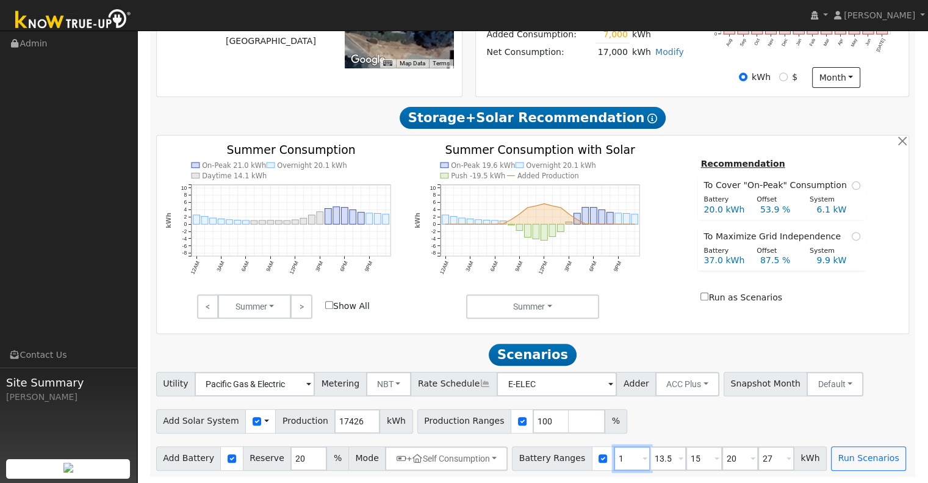
type input "13.5"
type input "15"
type input "20"
type input "27"
type input "15"
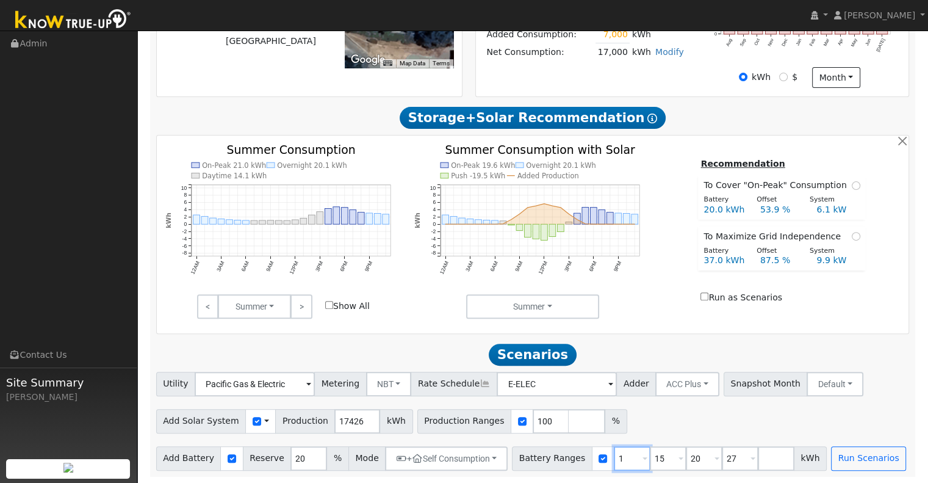
type input "20"
type input "27"
type input "20"
type input "27"
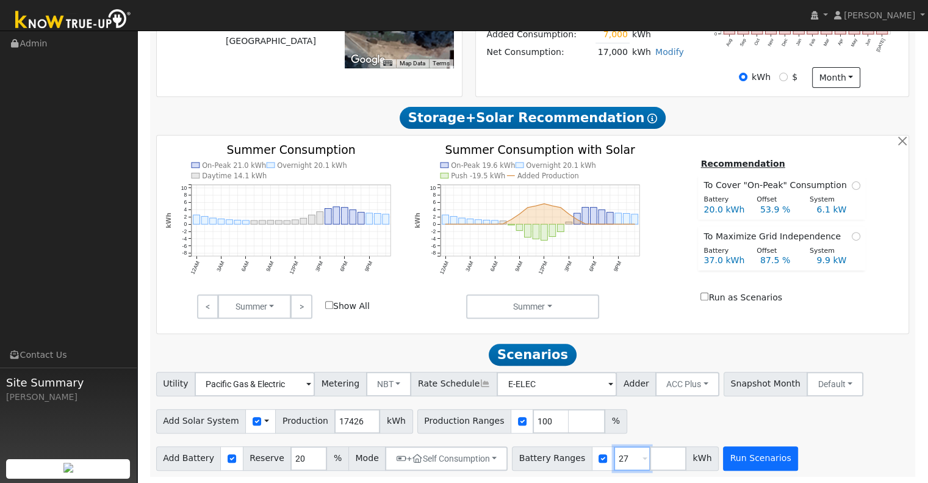
type input "27"
click at [741, 463] on button "Run Scenarios" at bounding box center [760, 458] width 75 height 24
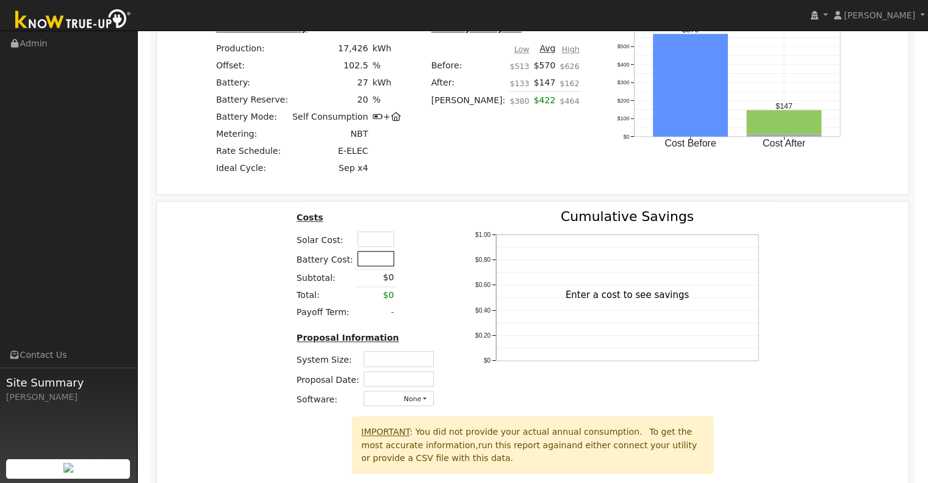
scroll to position [1168, 0]
click at [375, 242] on input "text" at bounding box center [376, 237] width 37 height 15
type input "$40,000"
click at [374, 261] on input "text" at bounding box center [376, 257] width 37 height 15
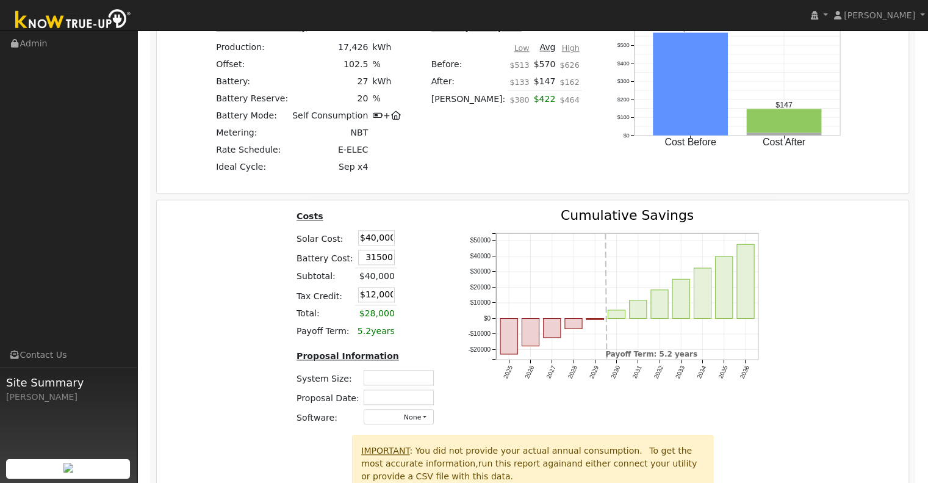
type input "$31,500"
type input "$21,450"
click at [427, 278] on table "Costs Solar Cost: $40,000 Battery Cost: $31,500 Subtotal: $40,000 Tax Credit: $…" at bounding box center [368, 274] width 146 height 131
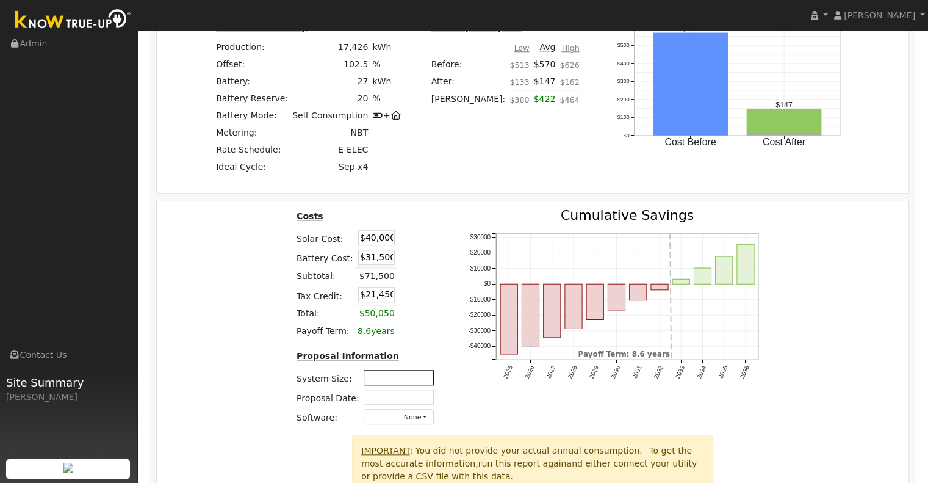
click at [403, 384] on input "text" at bounding box center [399, 377] width 70 height 15
type input "12.04"
click at [411, 403] on input "text" at bounding box center [399, 396] width 70 height 15
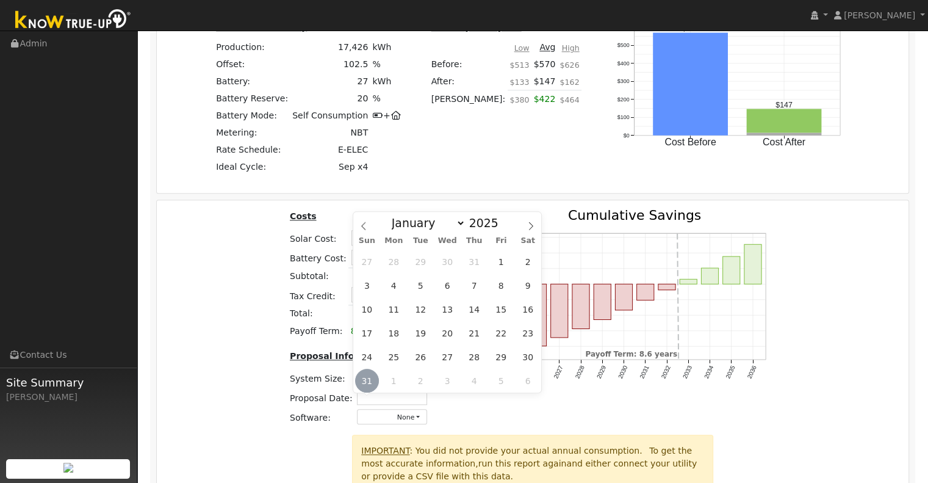
click at [369, 379] on span "31" at bounding box center [367, 381] width 24 height 24
type input "[DATE]"
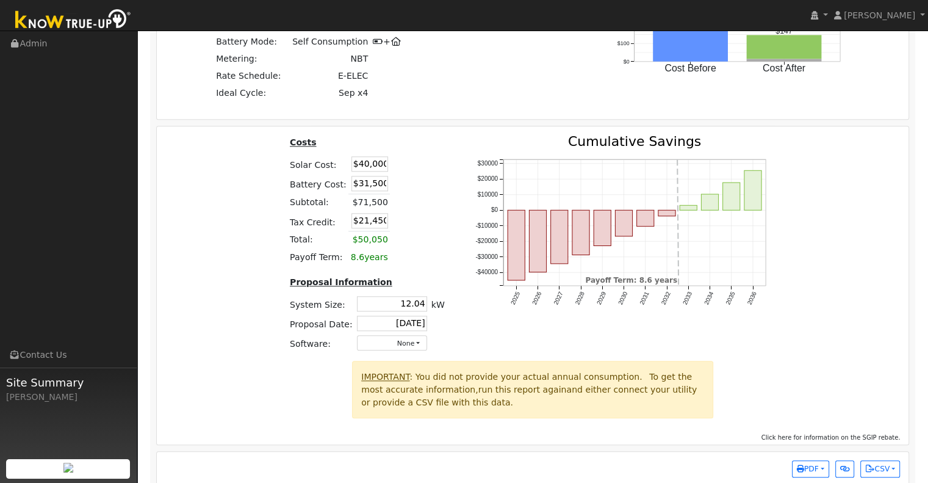
scroll to position [1260, 0]
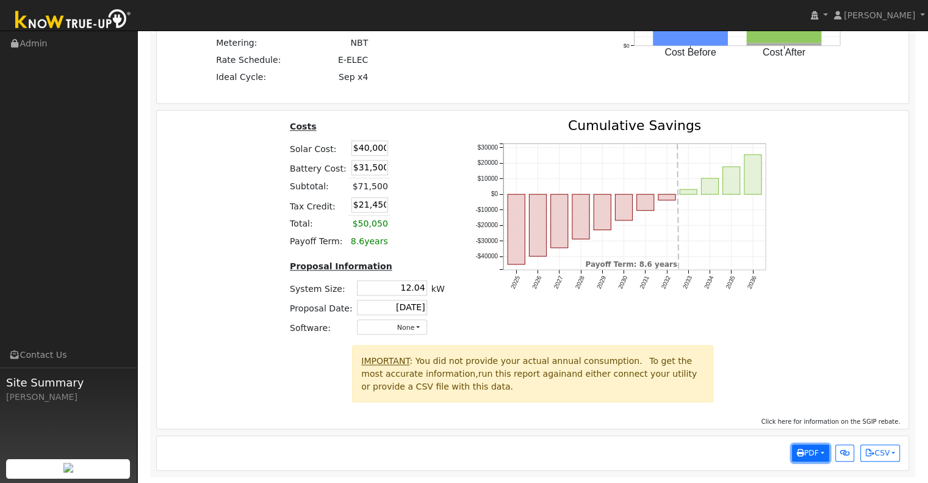
click at [819, 453] on button "PDF" at bounding box center [810, 452] width 37 height 17
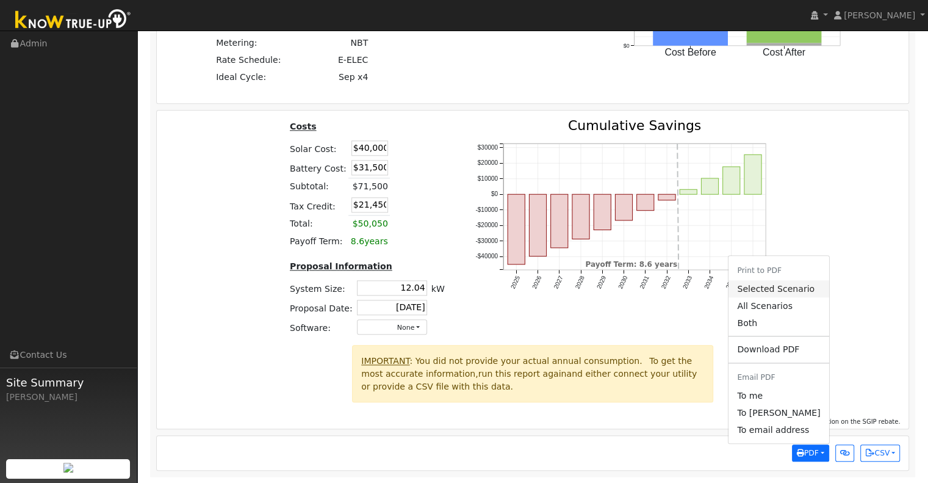
click at [791, 287] on link "Selected Scenario" at bounding box center [779, 288] width 100 height 17
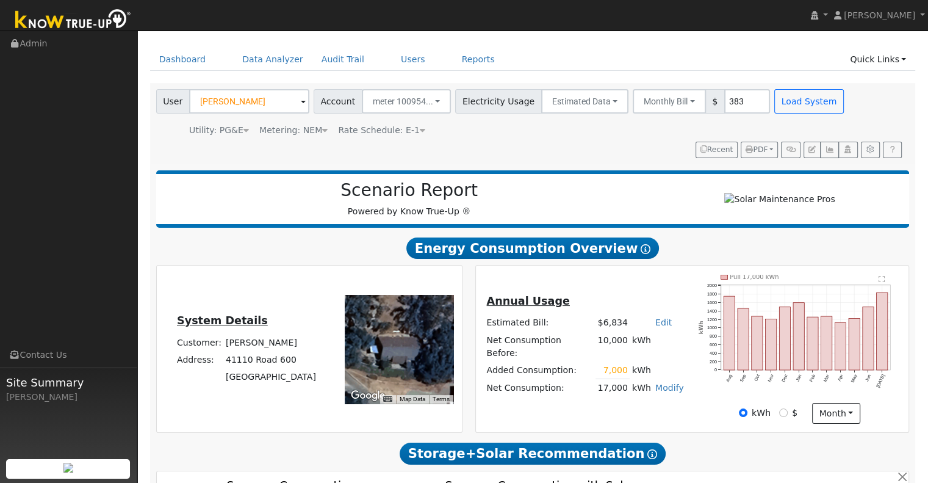
scroll to position [20, 0]
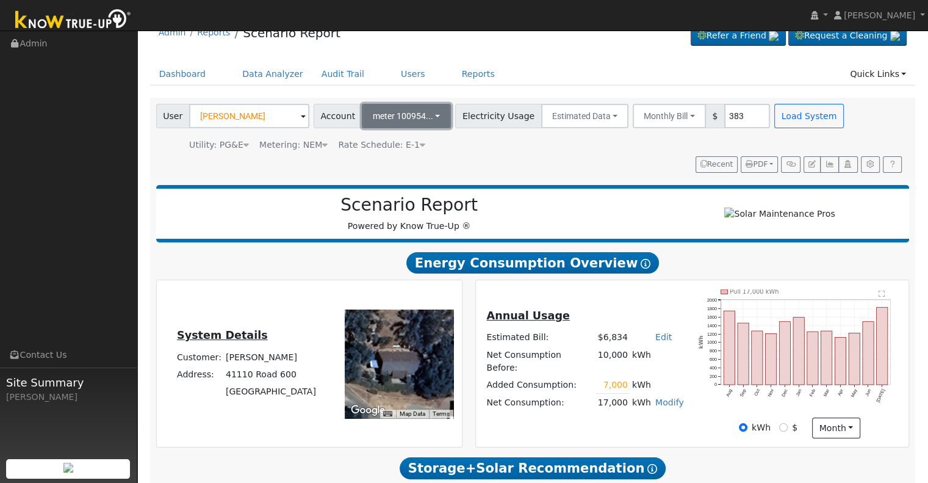
click at [430, 113] on button "meter 100954..." at bounding box center [407, 116] width 90 height 24
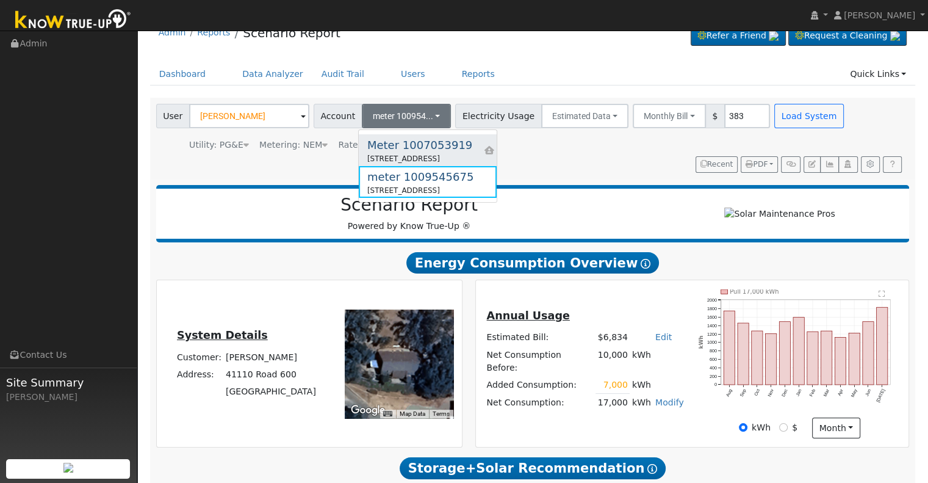
click at [416, 143] on div "Meter 1007053919" at bounding box center [419, 145] width 105 height 16
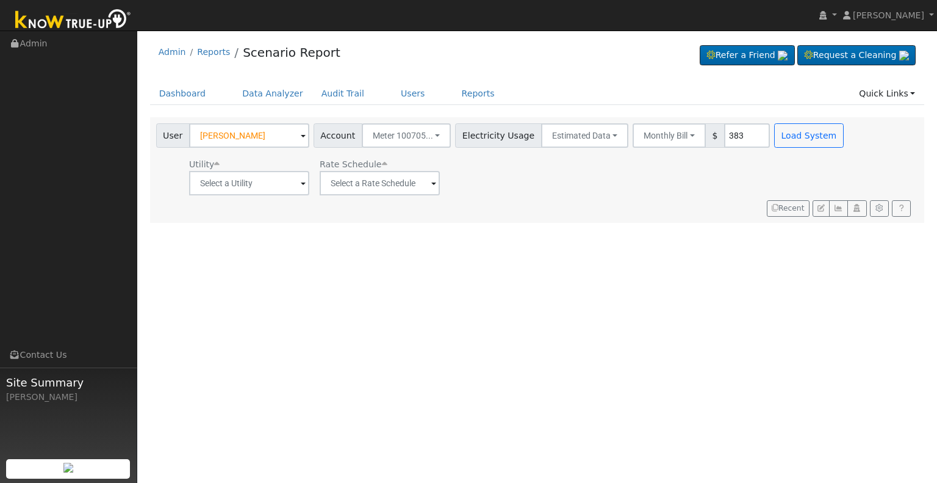
click at [301, 182] on span at bounding box center [303, 184] width 5 height 14
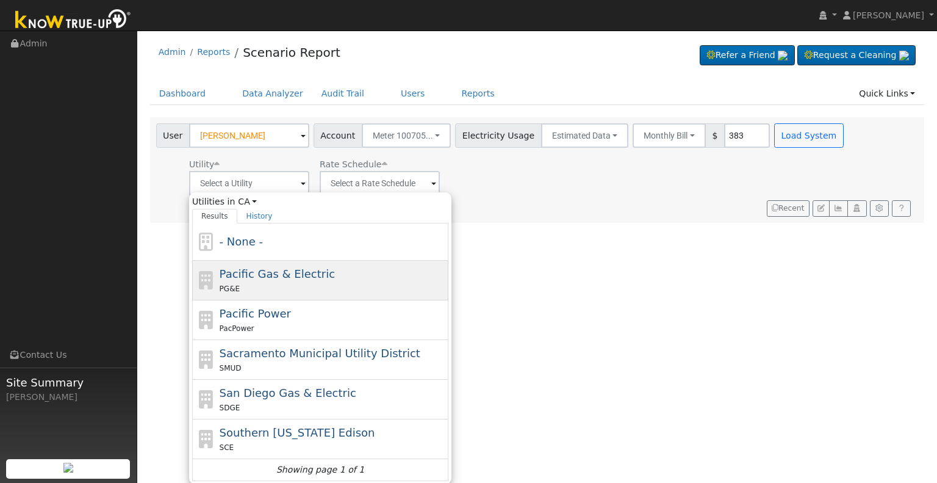
click at [301, 279] on span "Pacific Gas & Electric" at bounding box center [277, 273] width 115 height 13
type input "Pacific Gas & Electric"
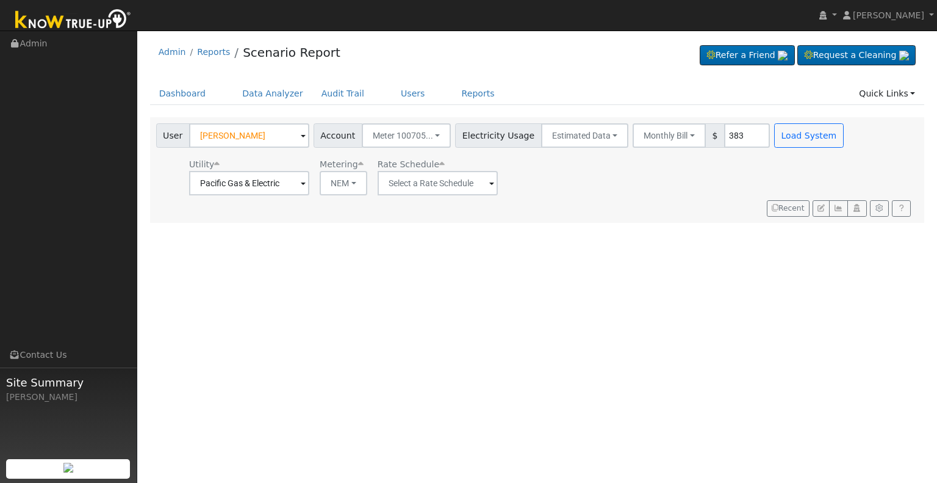
click at [306, 181] on span at bounding box center [303, 184] width 5 height 14
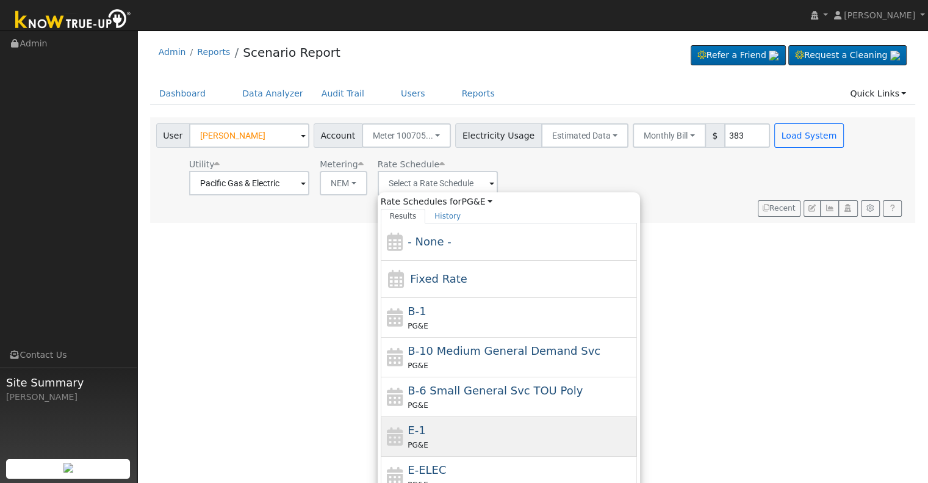
click at [459, 434] on div "E-1 PG&E" at bounding box center [521, 436] width 226 height 29
type input "E-1"
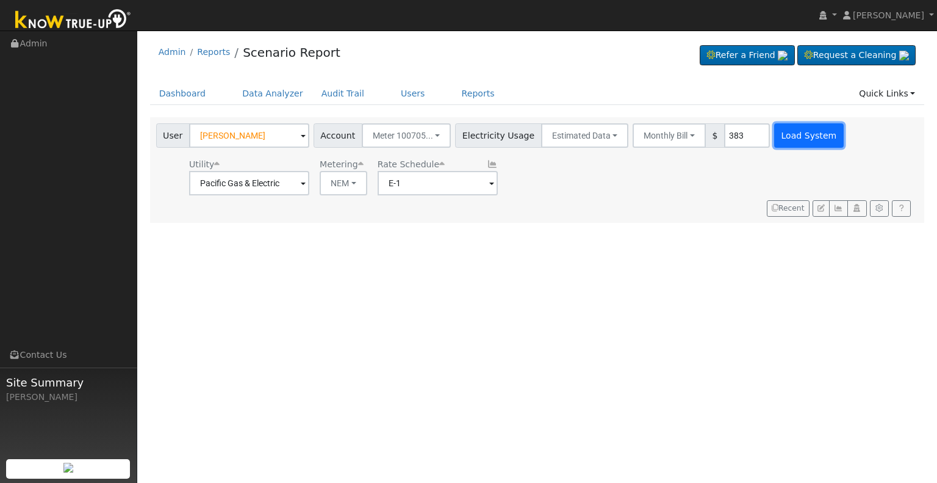
click at [790, 134] on button "Load System" at bounding box center [809, 135] width 70 height 24
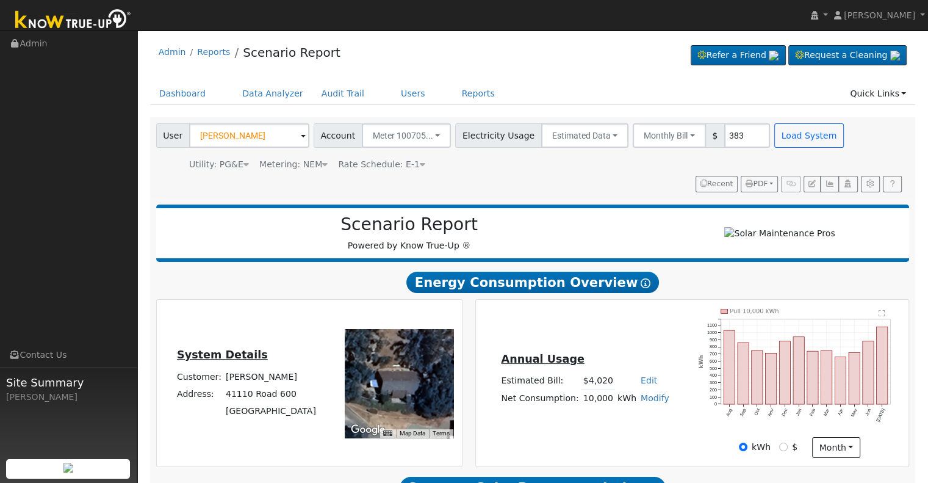
click at [648, 402] on link "Modify" at bounding box center [655, 398] width 29 height 10
click at [623, 422] on link "Add Consumption" at bounding box center [609, 416] width 102 height 17
type input "10000"
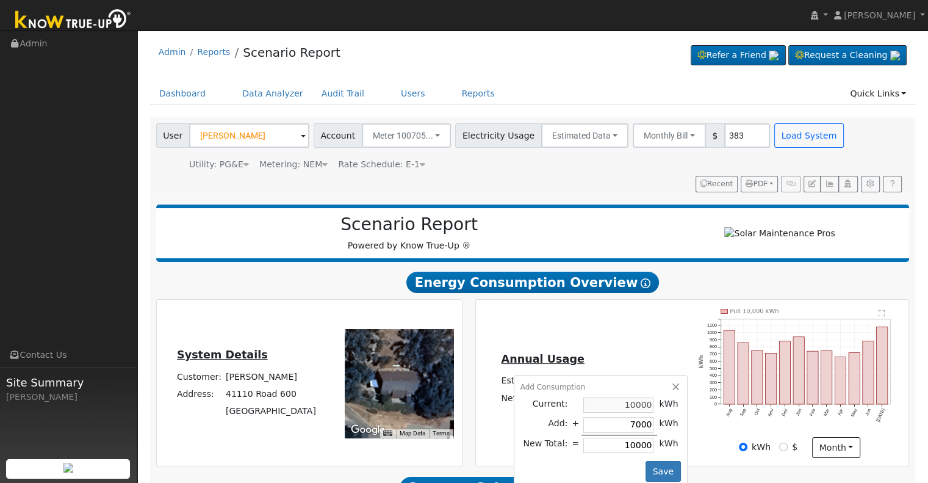
type input "1"
type input "10001"
type input "15"
type input "10015"
type input "150"
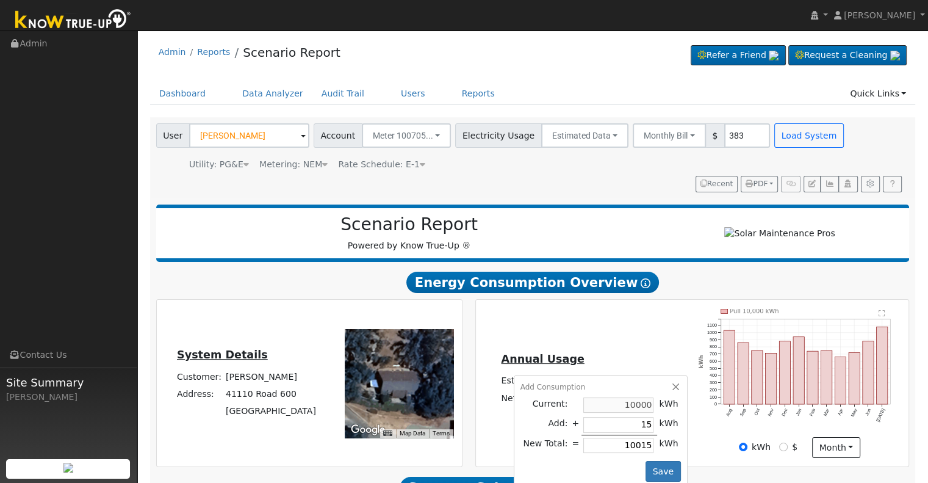
type input "10150"
type input "1500"
type input "11500"
type input "15000"
type input "25000"
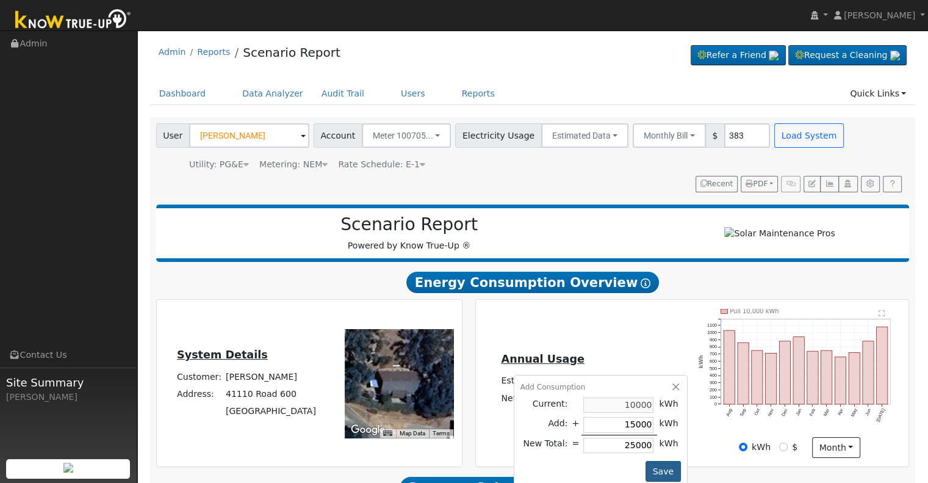
type input "15000"
click at [663, 471] on button "Save" at bounding box center [663, 471] width 35 height 21
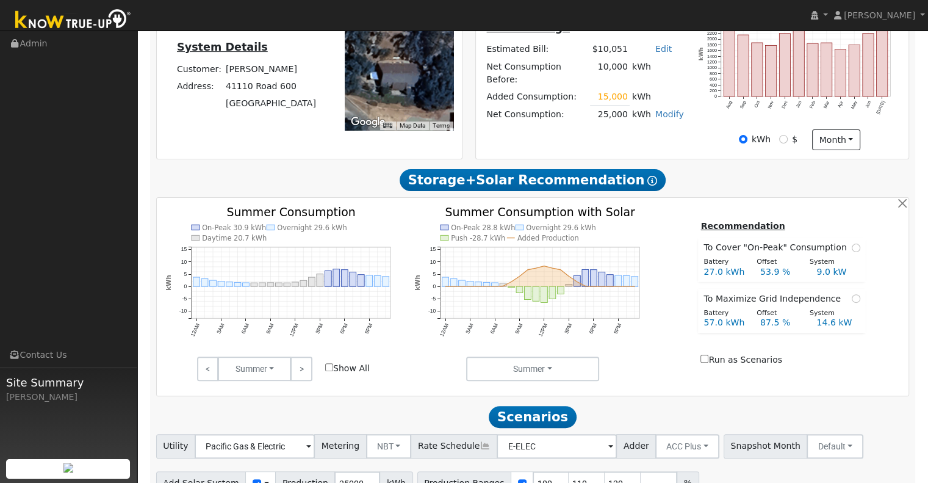
scroll to position [374, 0]
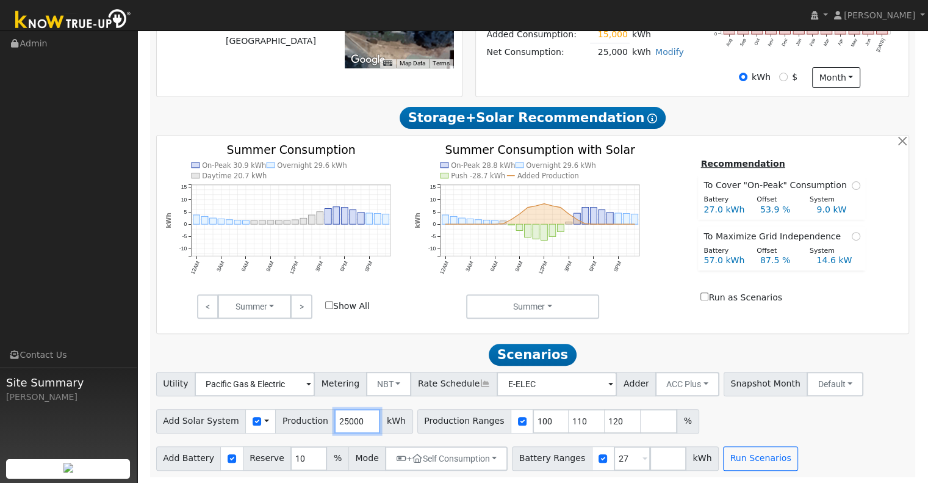
click at [351, 419] on input "25000" at bounding box center [357, 421] width 46 height 24
type input "26303"
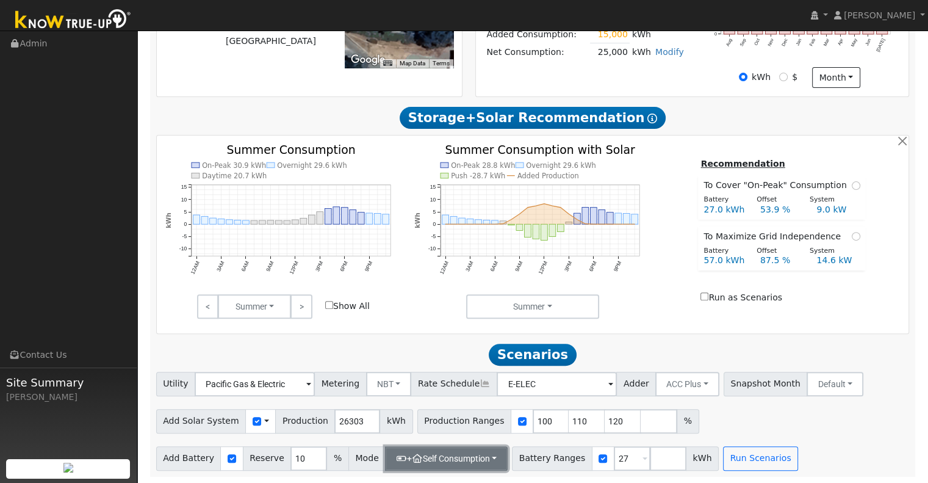
click at [483, 457] on button "+ Self Consumption" at bounding box center [446, 458] width 123 height 24
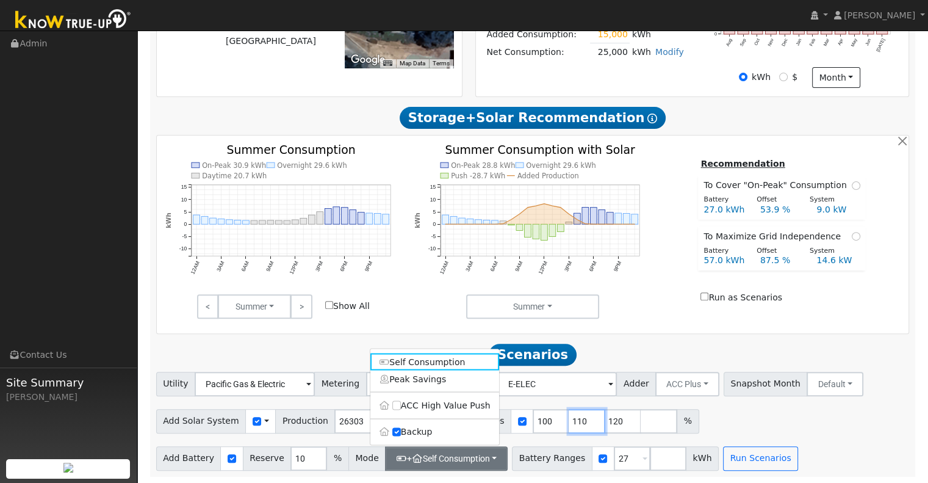
click at [569, 419] on input "110" at bounding box center [587, 421] width 37 height 24
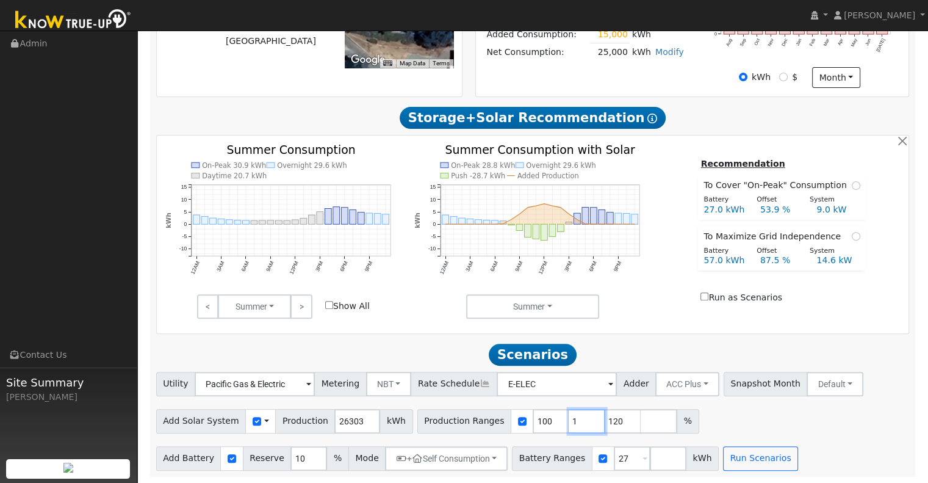
type input "120"
type input "1"
click at [614, 455] on input "27" at bounding box center [632, 458] width 37 height 24
type input "2"
type input "40"
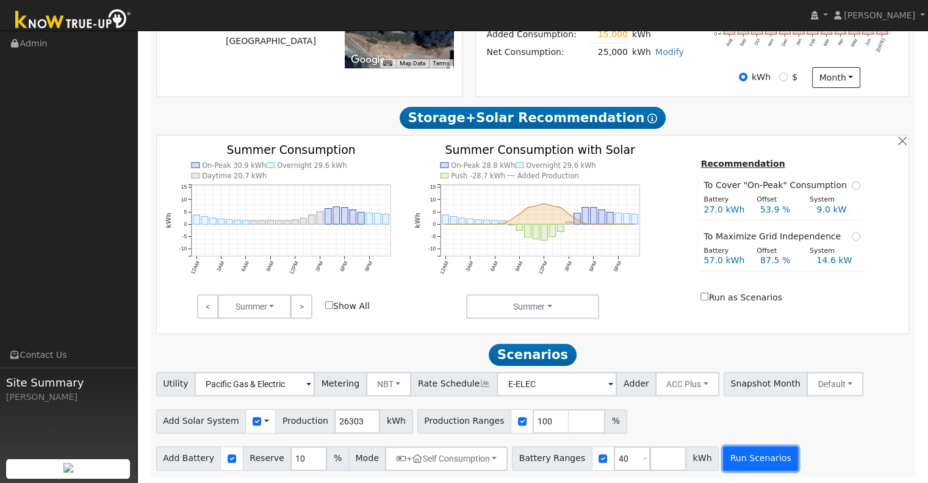
click at [742, 455] on button "Run Scenarios" at bounding box center [760, 458] width 75 height 24
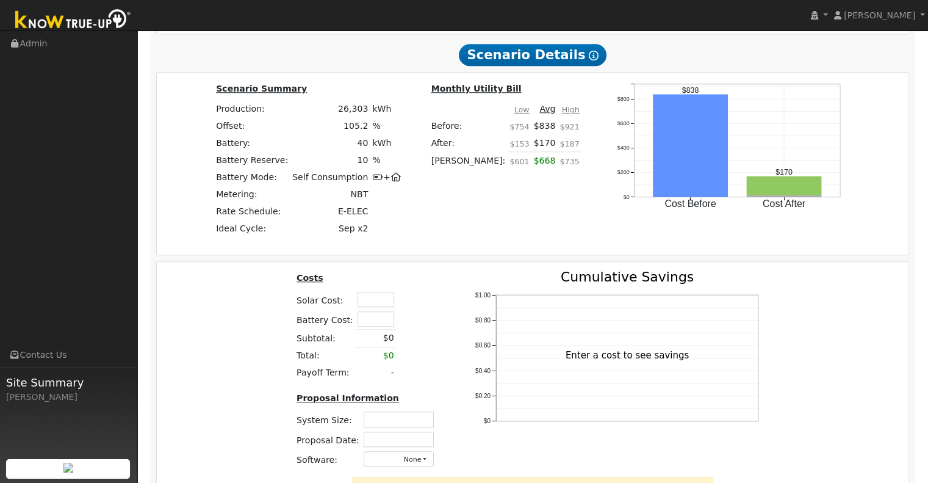
scroll to position [1107, 0]
click at [376, 302] on input "text" at bounding box center [376, 298] width 37 height 15
type input "17.2"
drag, startPoint x: 369, startPoint y: 304, endPoint x: 398, endPoint y: 303, distance: 29.3
click at [398, 303] on tr "Solar Cost: 17.2" at bounding box center [368, 299] width 146 height 20
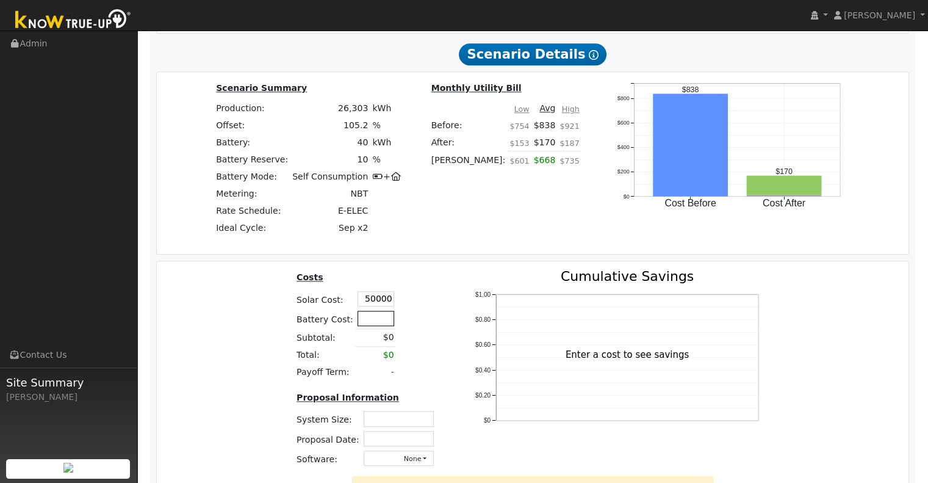
type input "$50,000"
click at [378, 321] on input "text" at bounding box center [376, 318] width 37 height 15
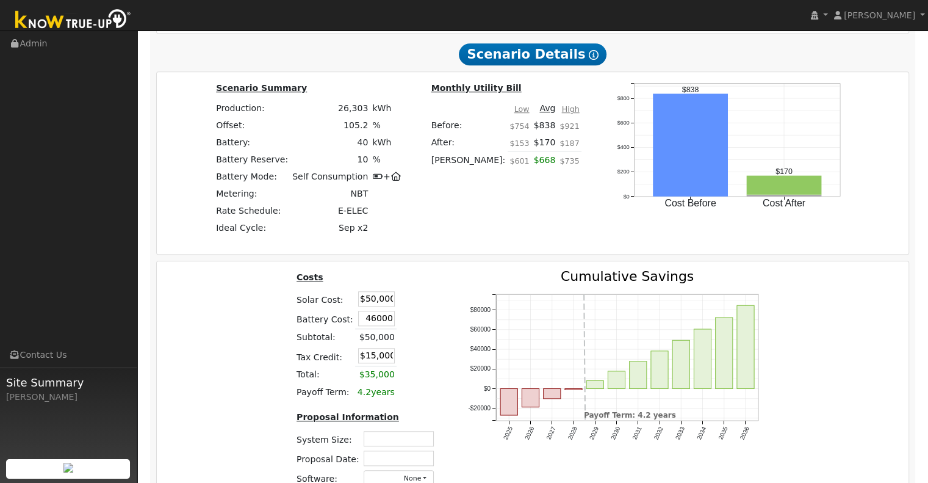
type input "$46,000"
type input "$28,800"
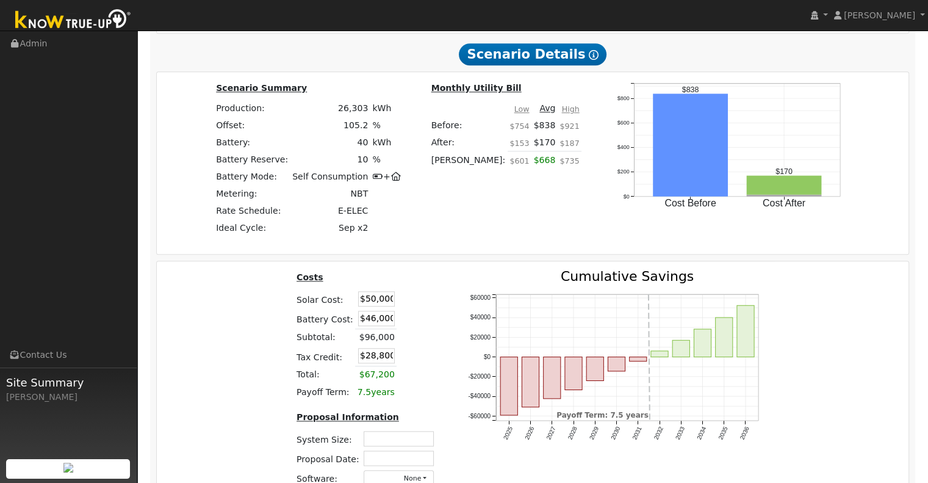
click at [435, 407] on div "Costs Solar Cost: $50,000 Battery Cost: $46,000 Subtotal: $96,000 Tax Credit: $…" at bounding box center [366, 383] width 171 height 226
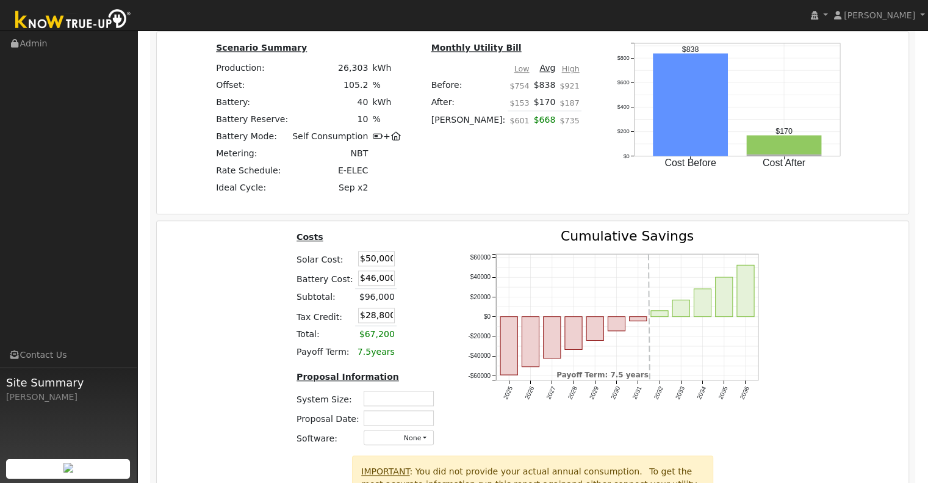
scroll to position [1168, 0]
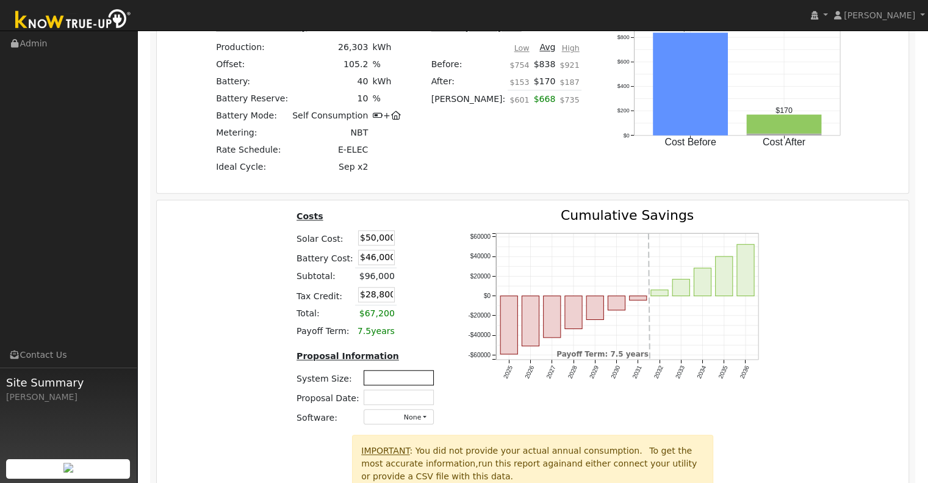
click at [402, 380] on input "text" at bounding box center [399, 377] width 70 height 15
type input "17.2"
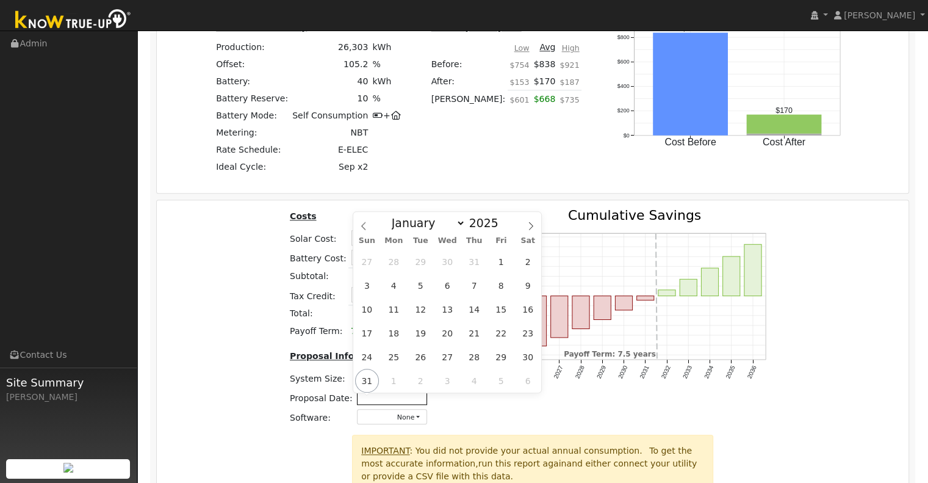
click at [410, 402] on input "text" at bounding box center [392, 396] width 70 height 15
click at [365, 378] on span "31" at bounding box center [367, 381] width 24 height 24
type input "[DATE]"
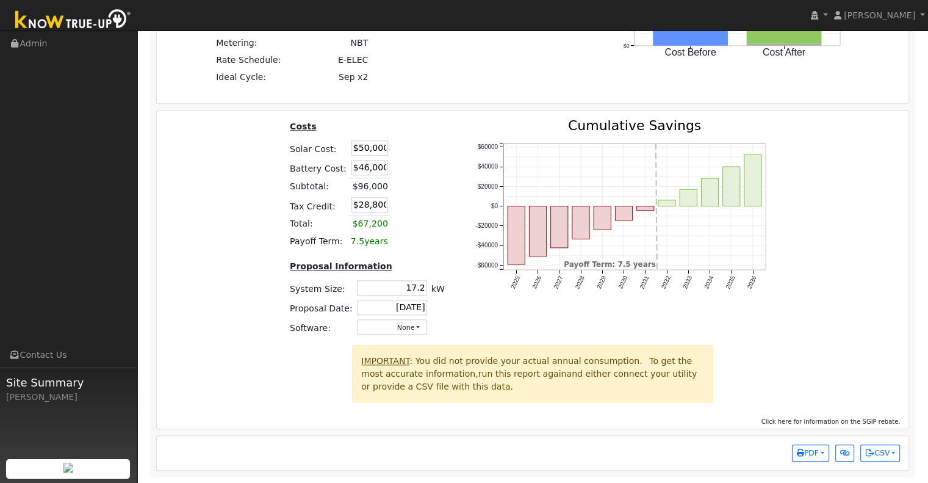
scroll to position [1260, 0]
click at [825, 450] on button "PDF" at bounding box center [810, 452] width 37 height 17
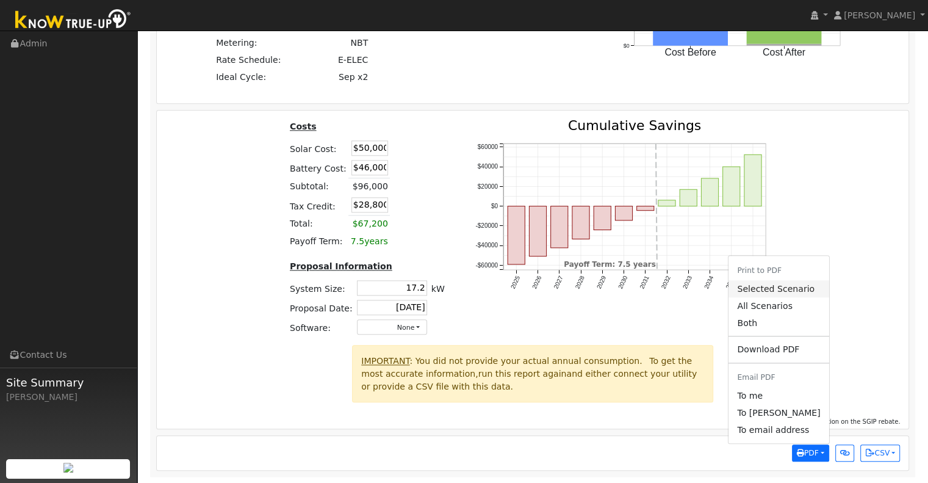
click at [793, 292] on link "Selected Scenario" at bounding box center [779, 288] width 100 height 17
